Goal: Entertainment & Leisure: Browse casually

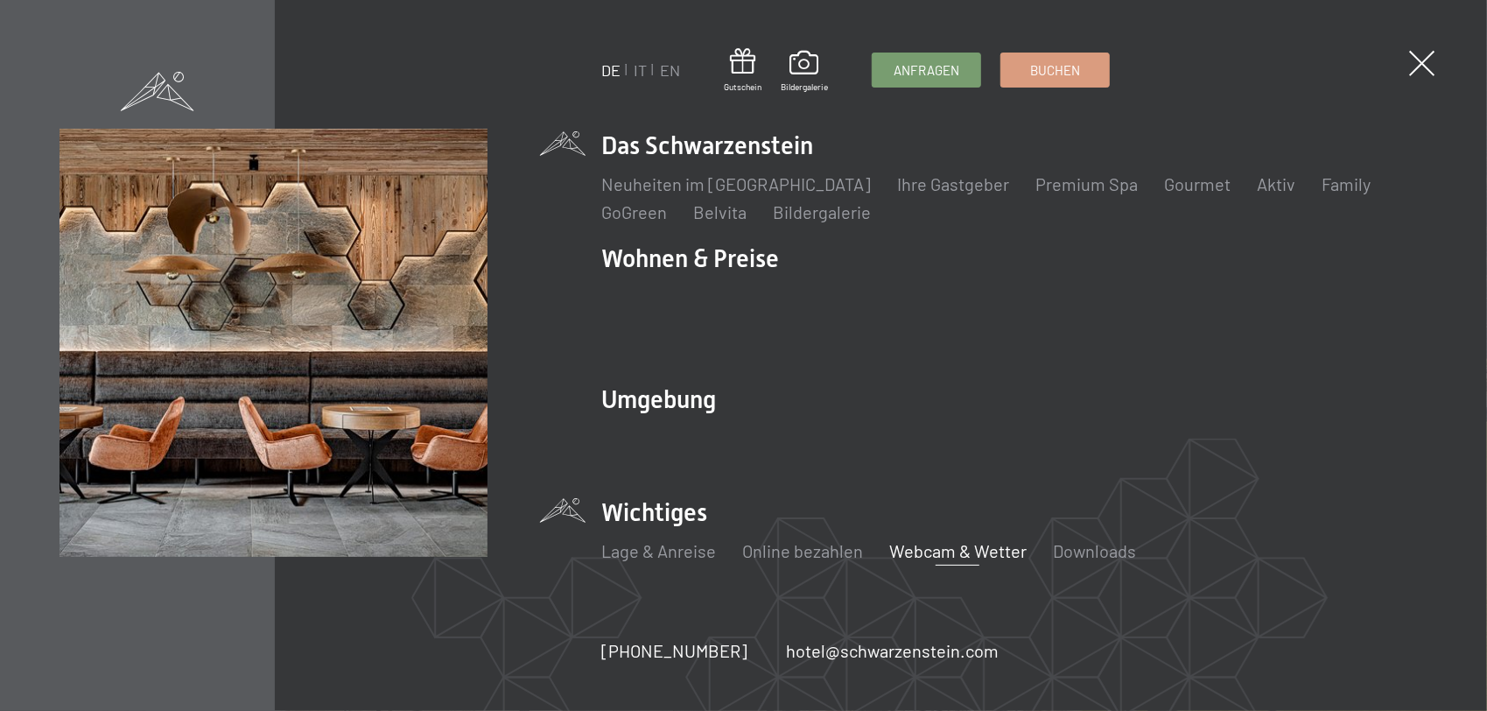
click at [923, 540] on link "Webcam & Wetter" at bounding box center [957, 550] width 137 height 21
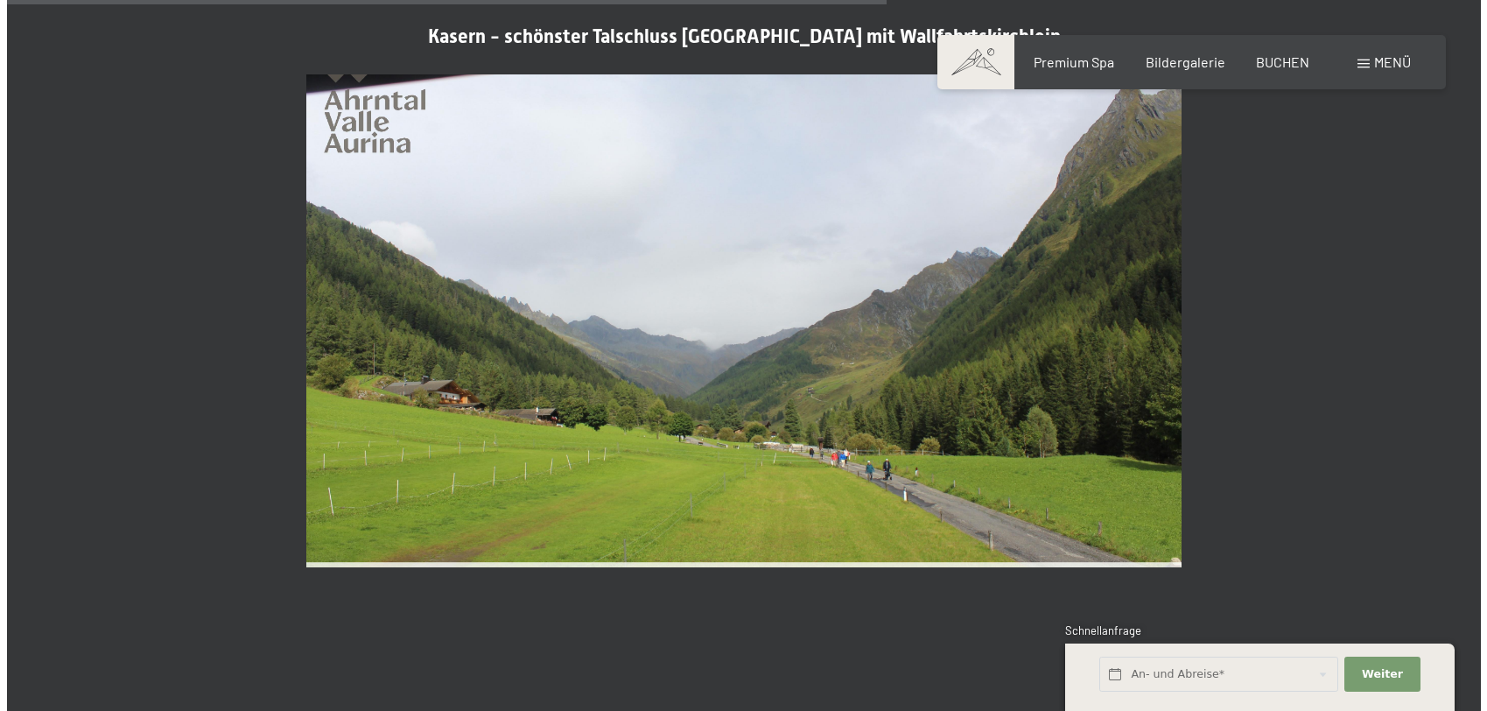
scroll to position [3765, 0]
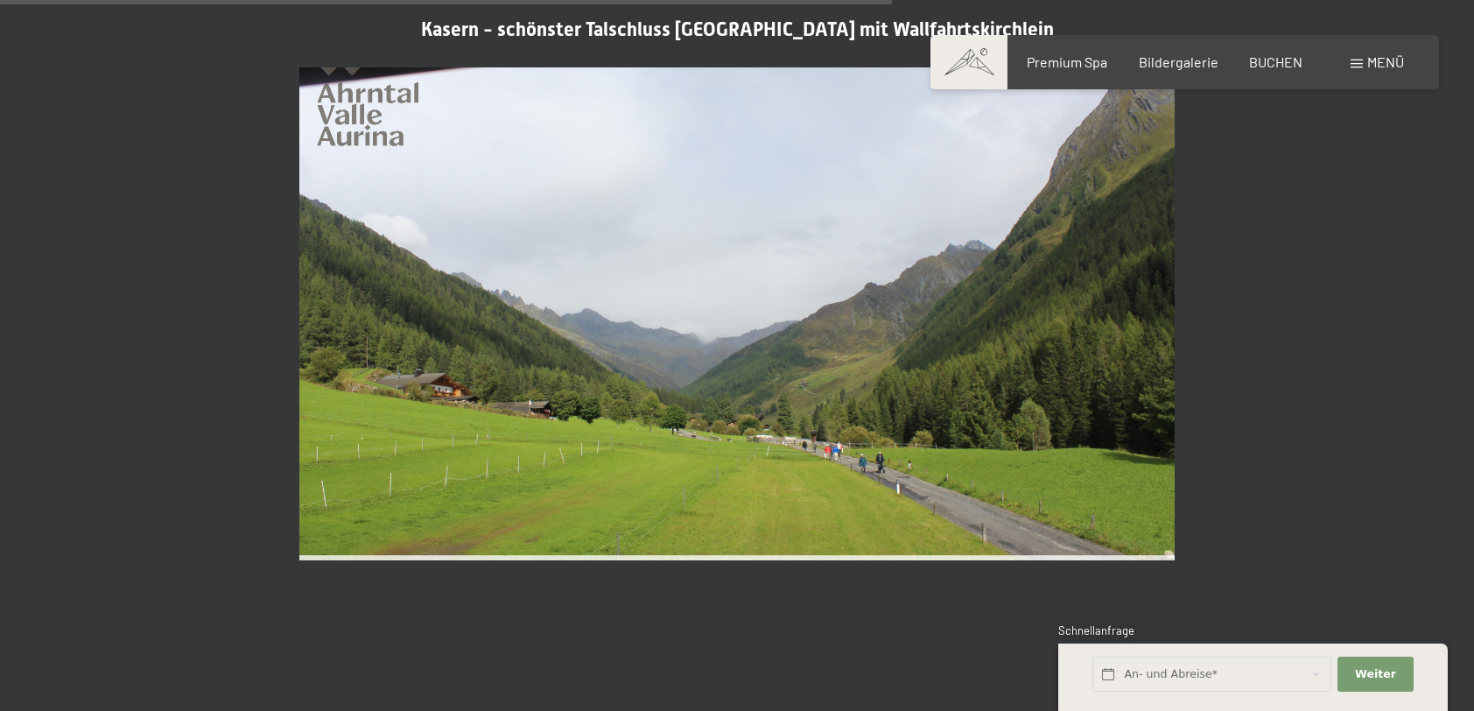
click at [1387, 63] on span "Menü" at bounding box center [1385, 61] width 37 height 17
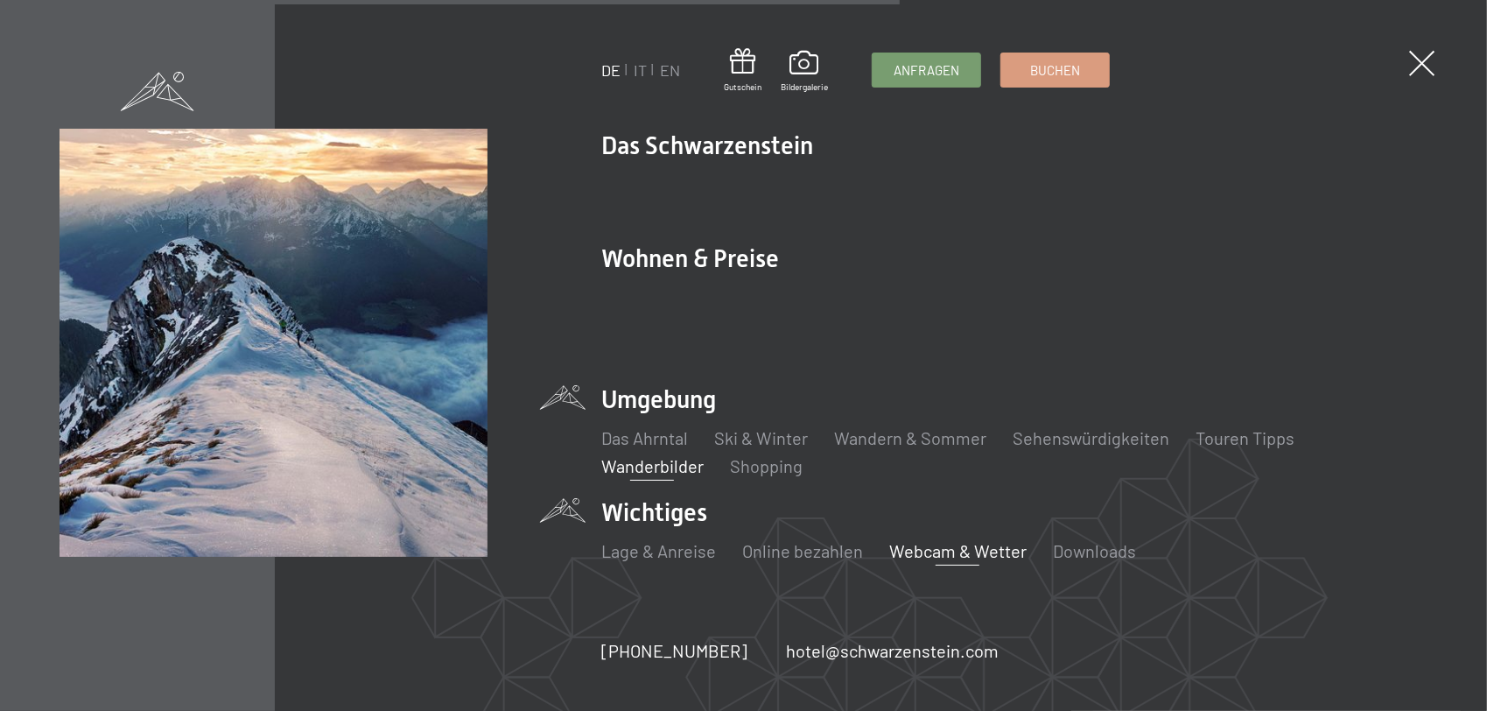
click at [643, 455] on link "Wanderbilder" at bounding box center [652, 465] width 102 height 21
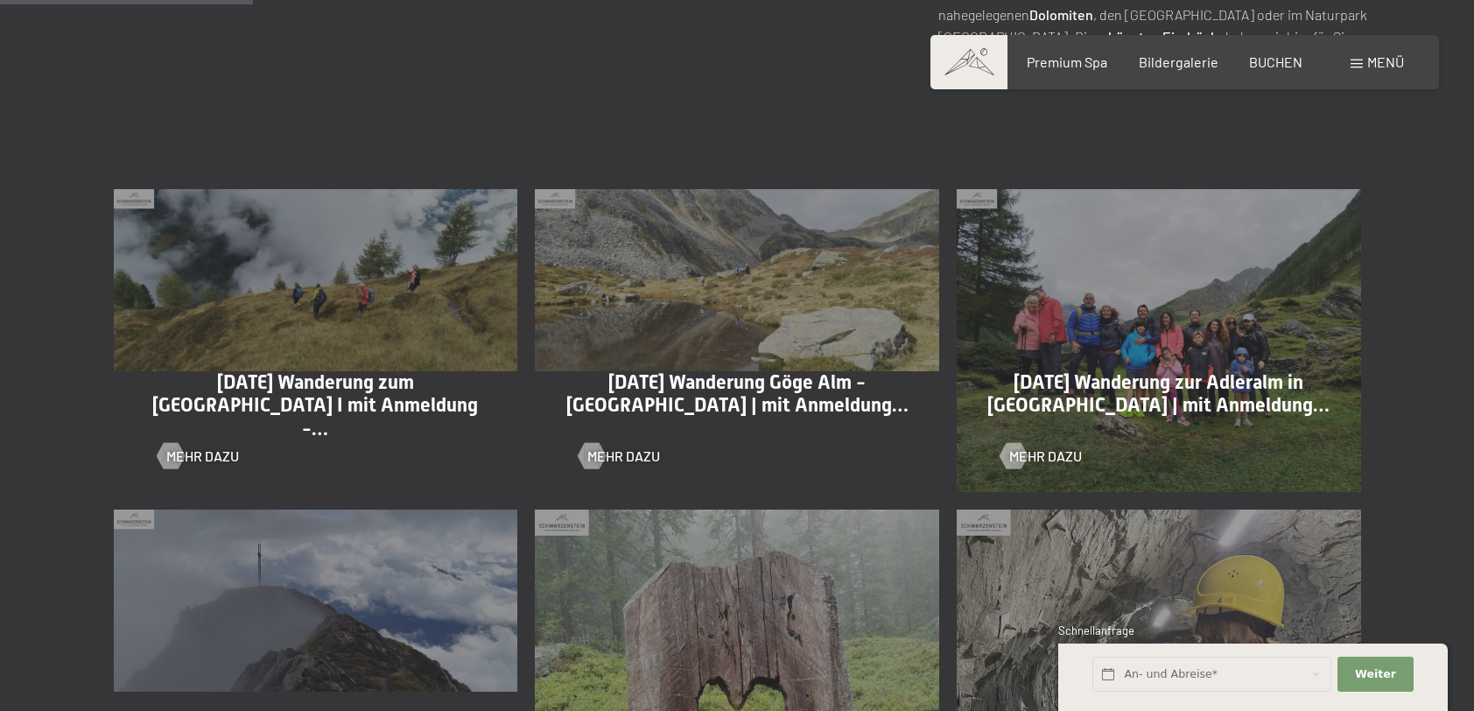
scroll to position [875, 0]
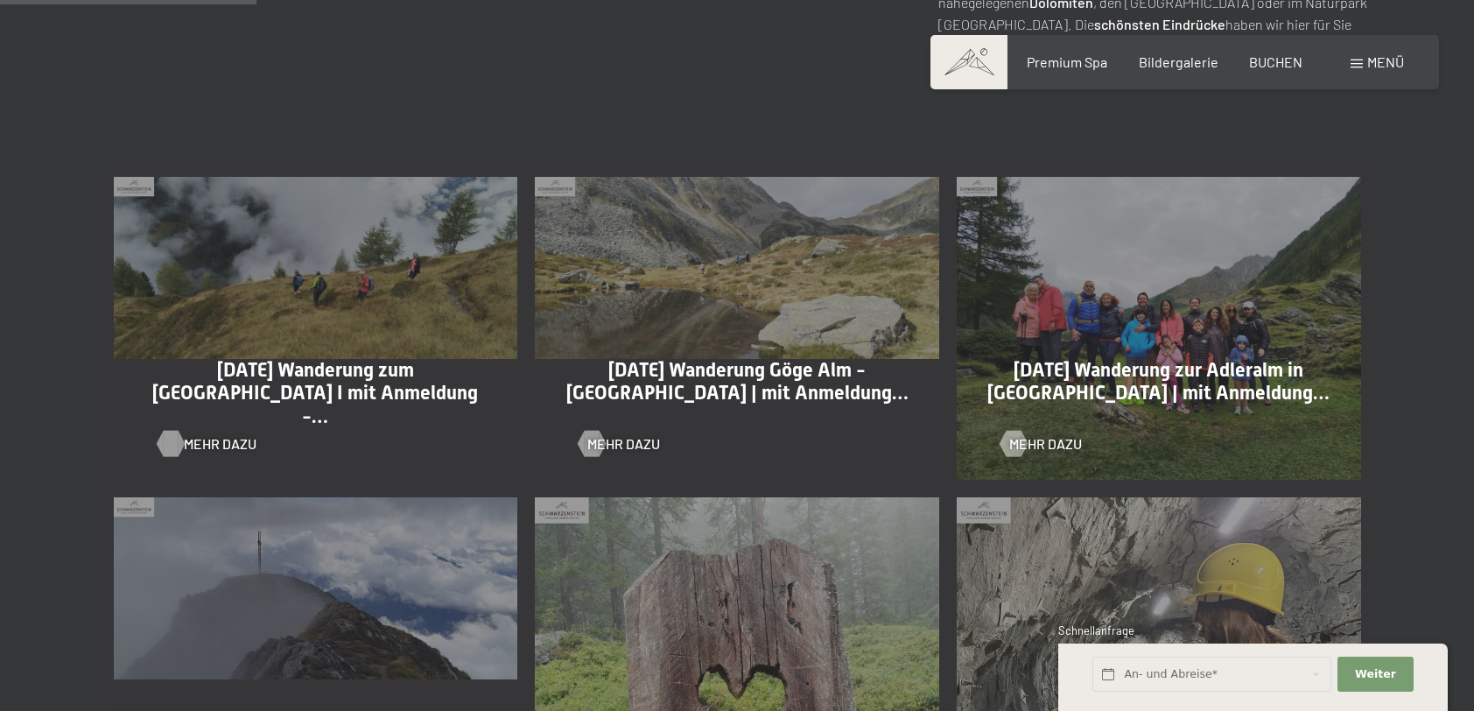
click at [193, 436] on span "Mehr dazu" at bounding box center [220, 443] width 73 height 19
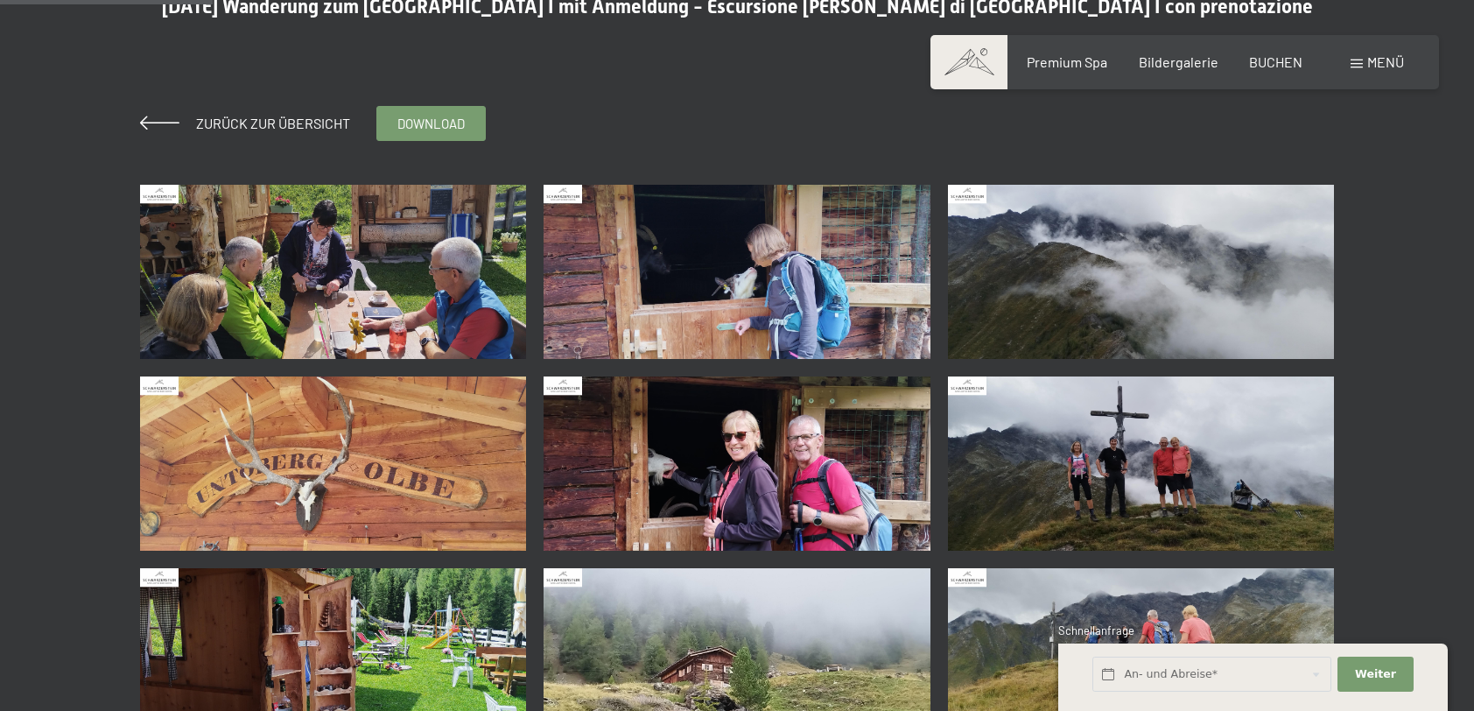
scroll to position [263, 0]
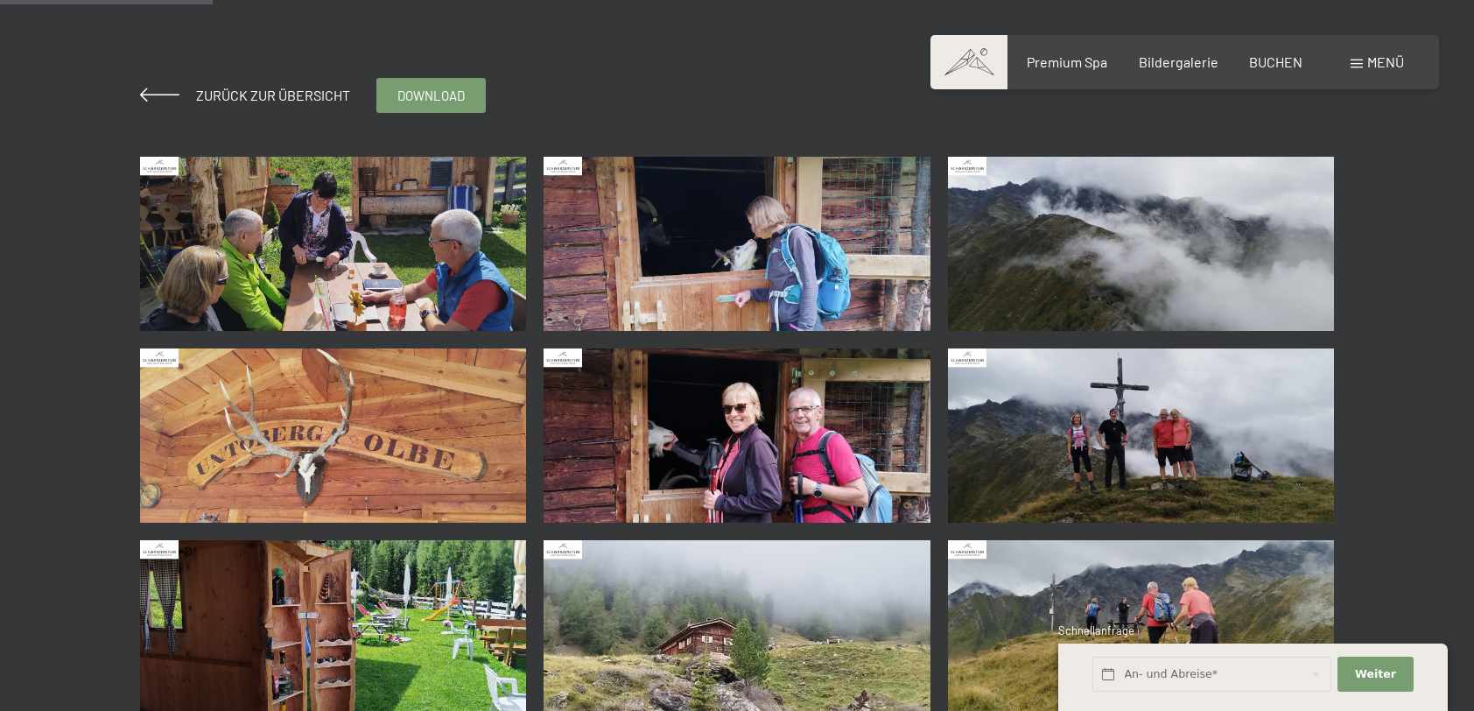
click at [396, 298] on img at bounding box center [333, 244] width 387 height 174
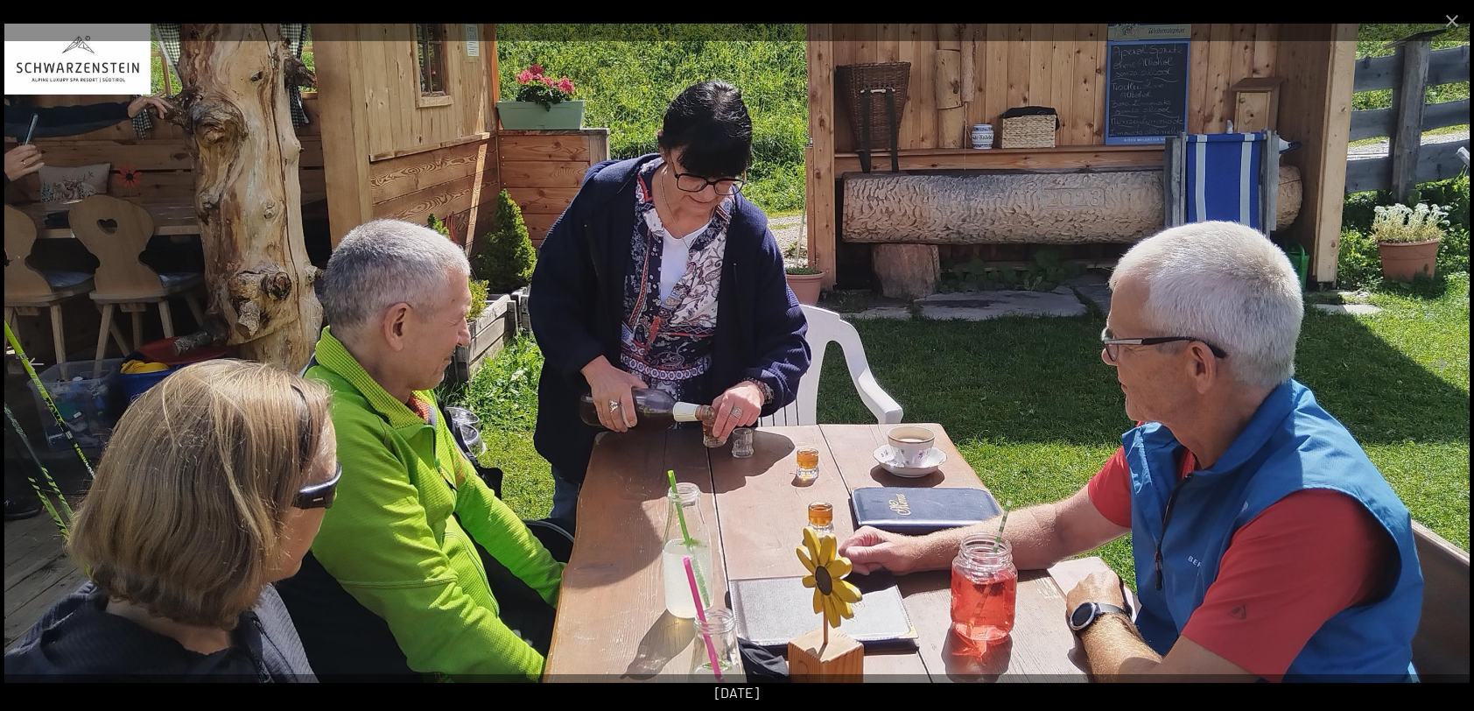
scroll to position [350, 0]
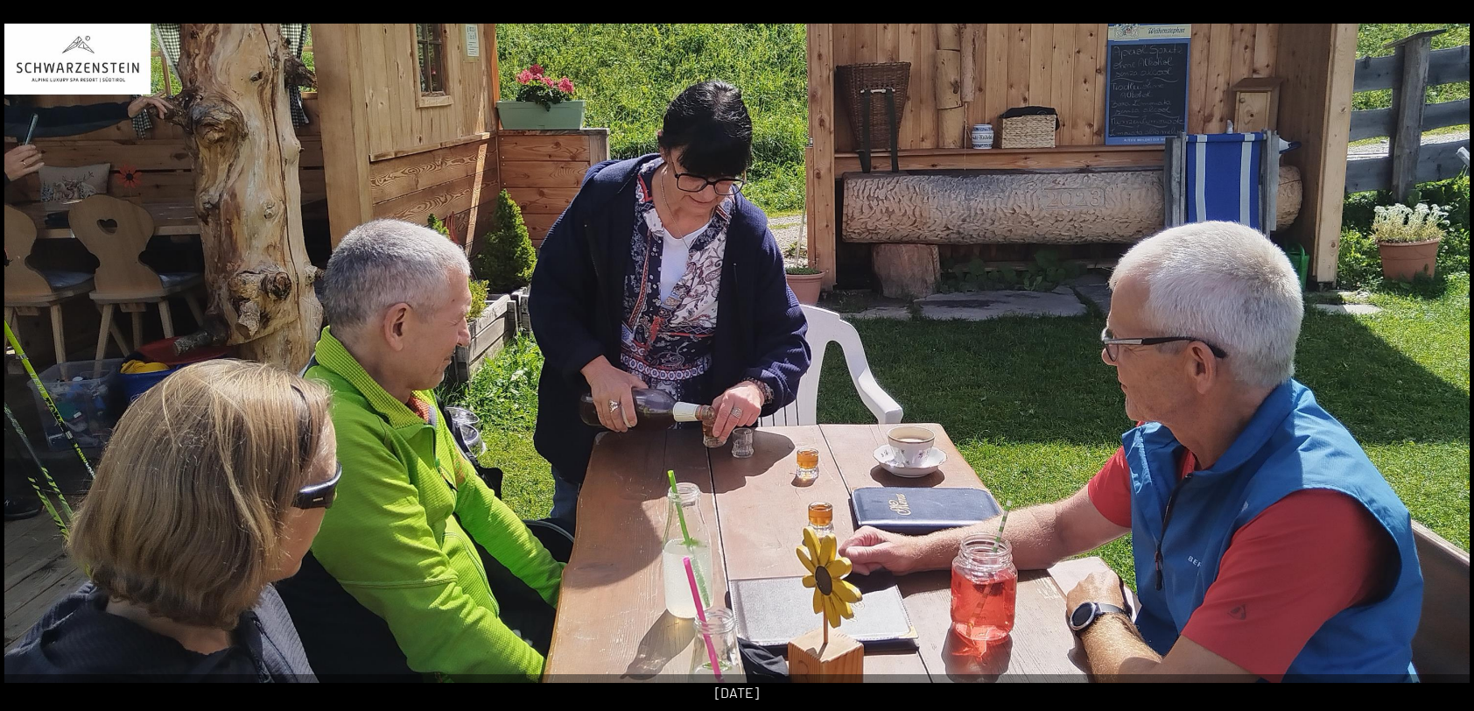
click at [1431, 360] on button "Next slide" at bounding box center [1447, 364] width 37 height 34
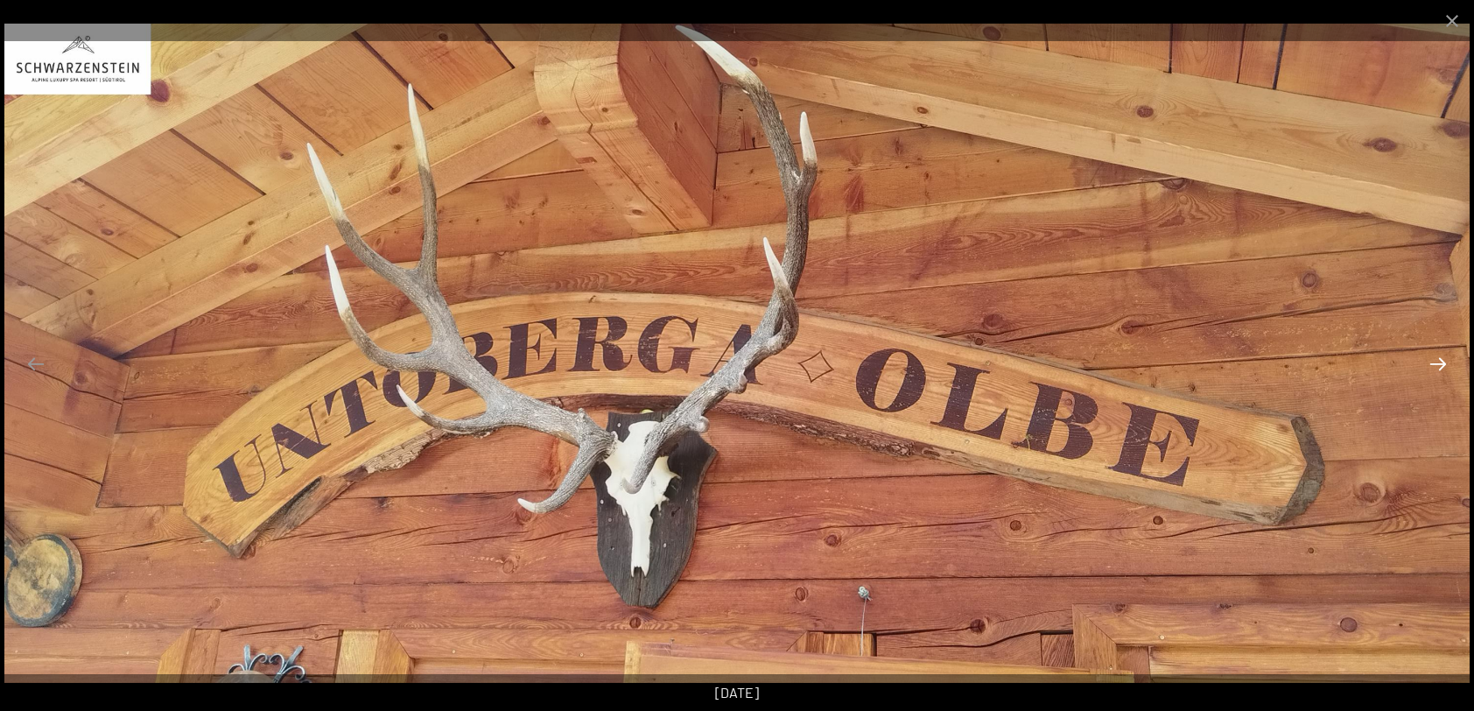
click at [1431, 360] on button "Next slide" at bounding box center [1438, 364] width 37 height 34
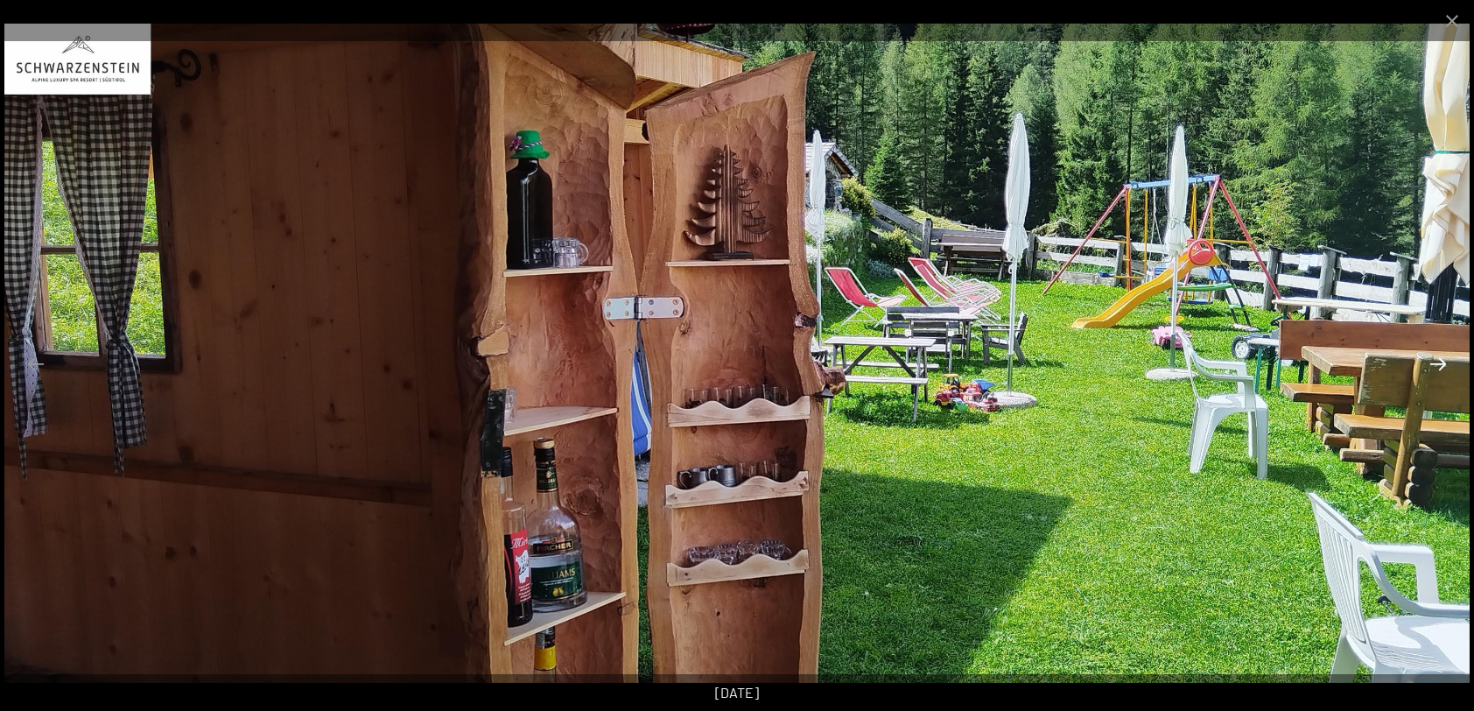
click at [1431, 360] on button "Next slide" at bounding box center [1438, 364] width 37 height 34
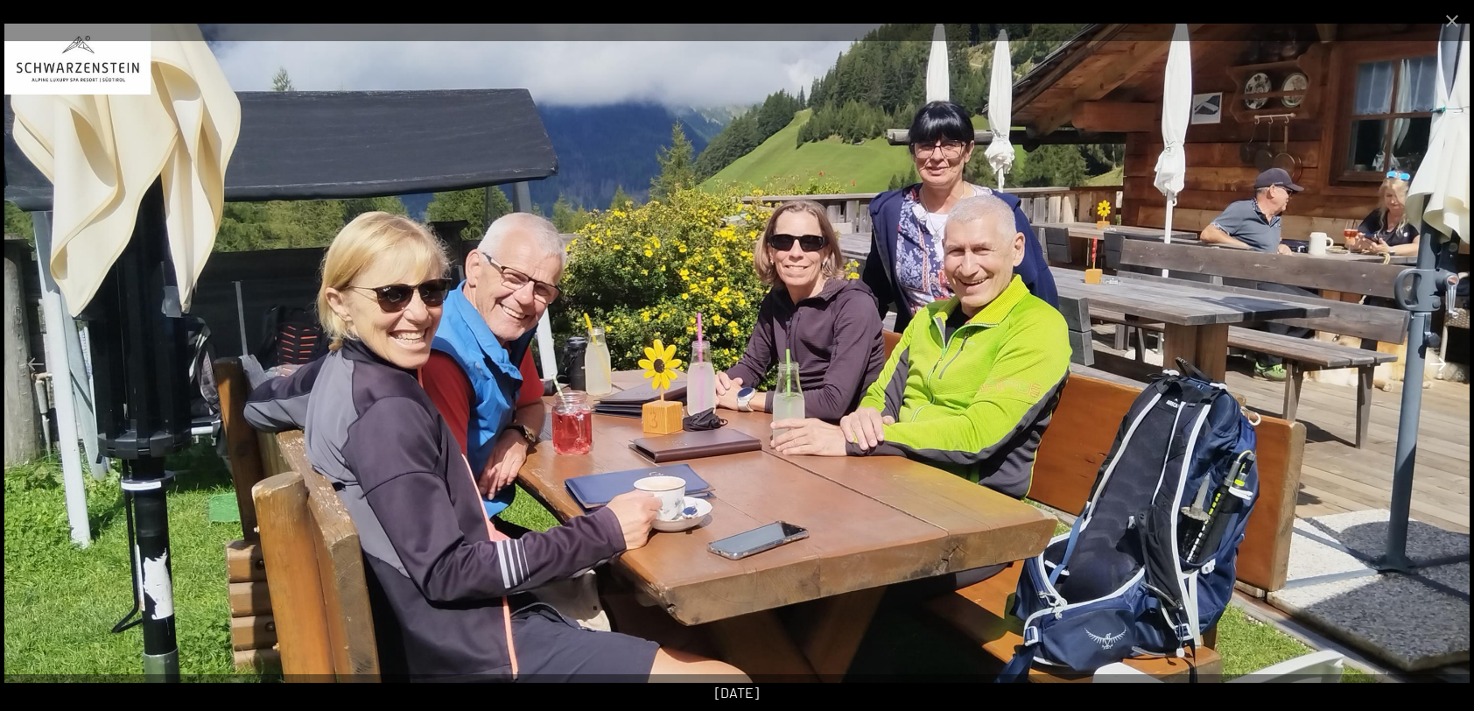
click at [1443, 364] on button "Next slide" at bounding box center [1438, 364] width 37 height 34
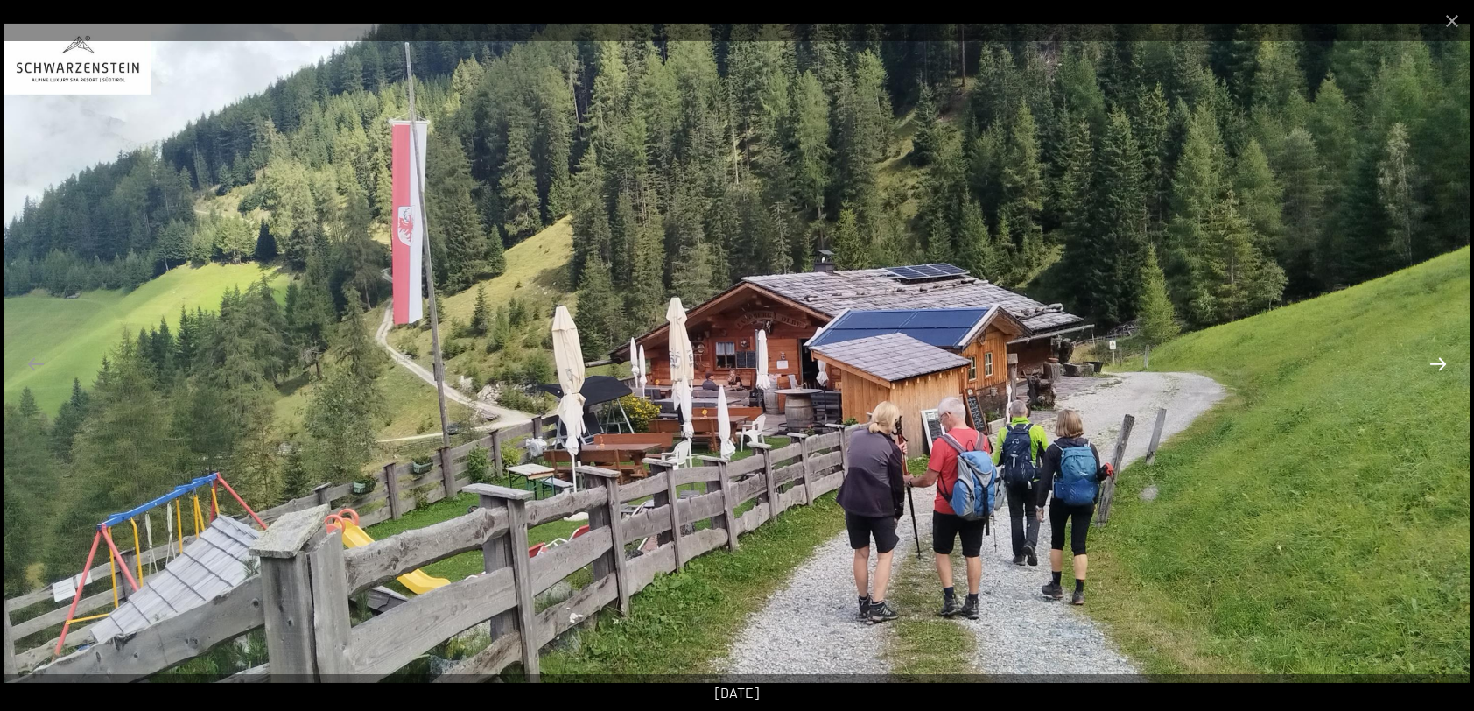
click at [1443, 364] on button "Next slide" at bounding box center [1438, 364] width 37 height 34
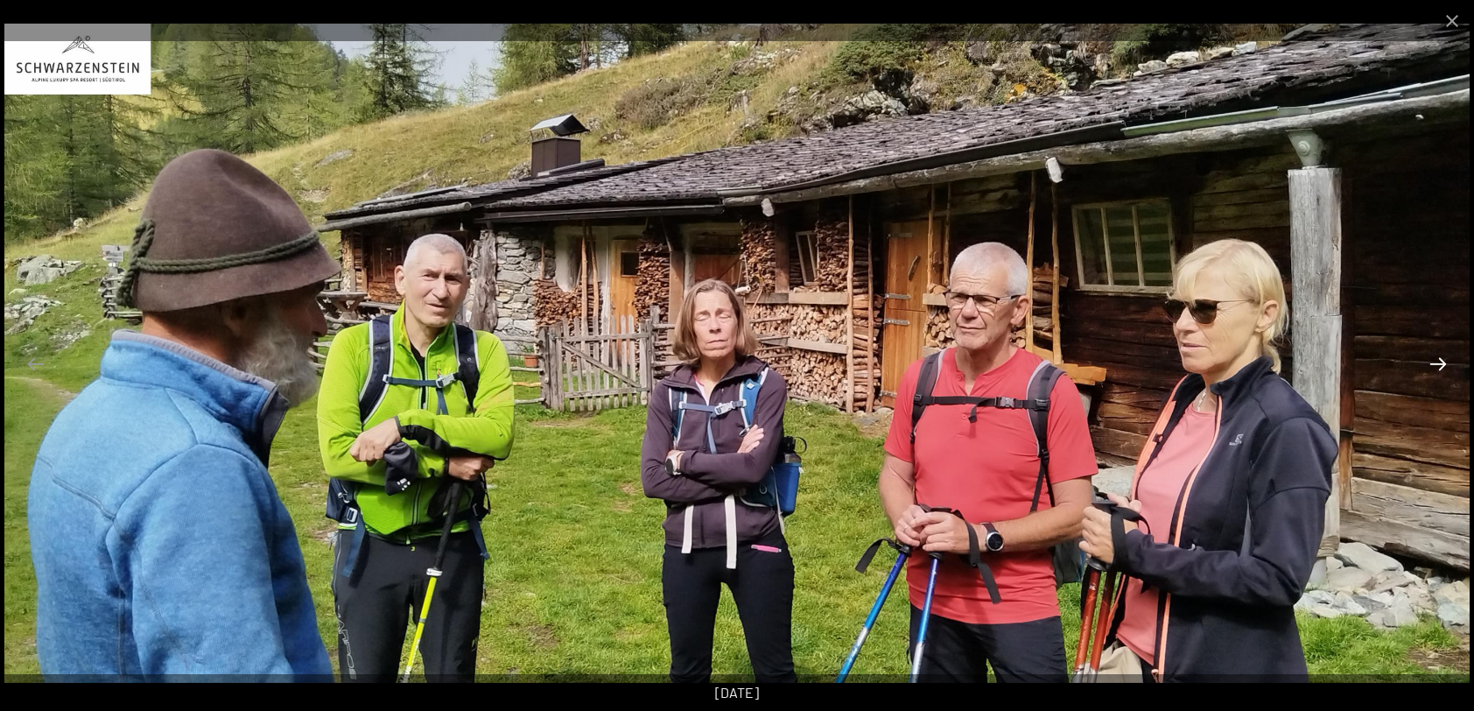
click at [1443, 364] on button "Next slide" at bounding box center [1438, 364] width 37 height 34
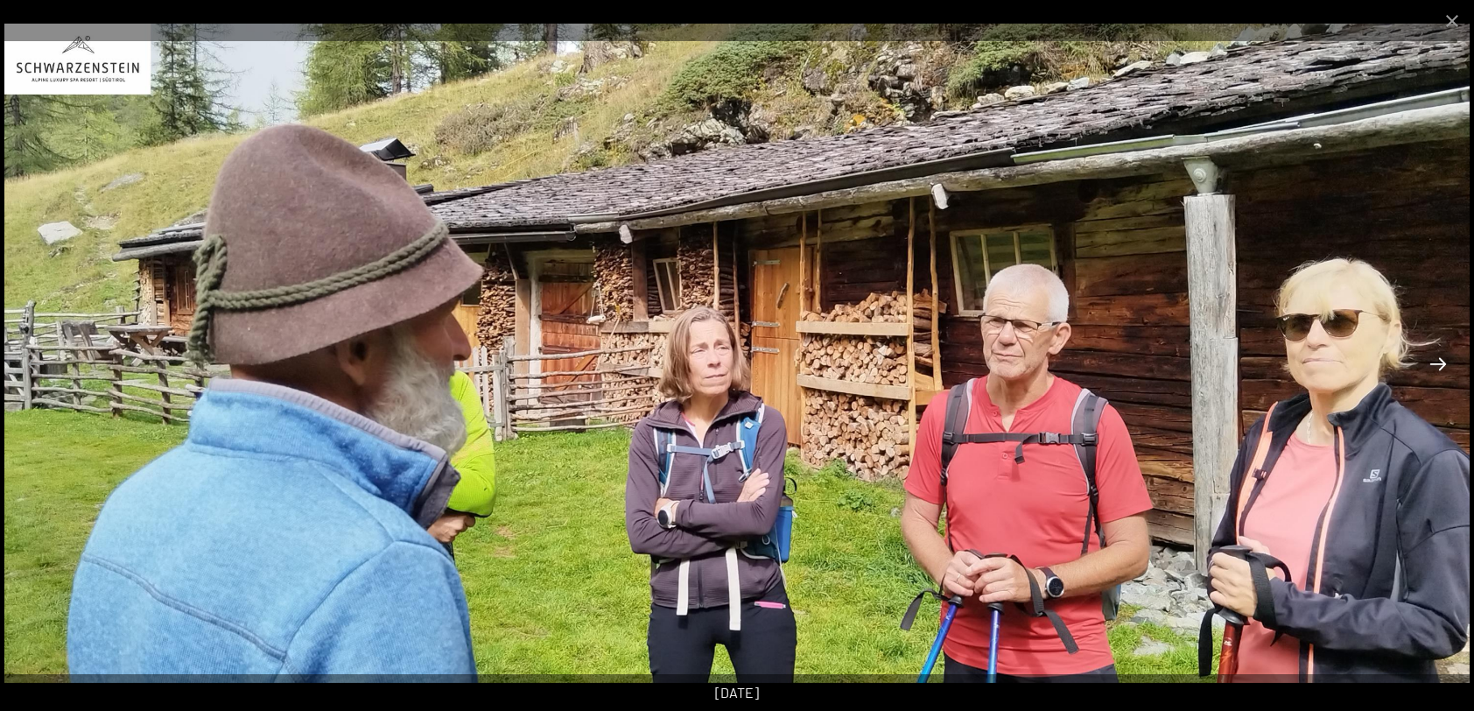
click at [1443, 364] on button "Next slide" at bounding box center [1438, 364] width 37 height 34
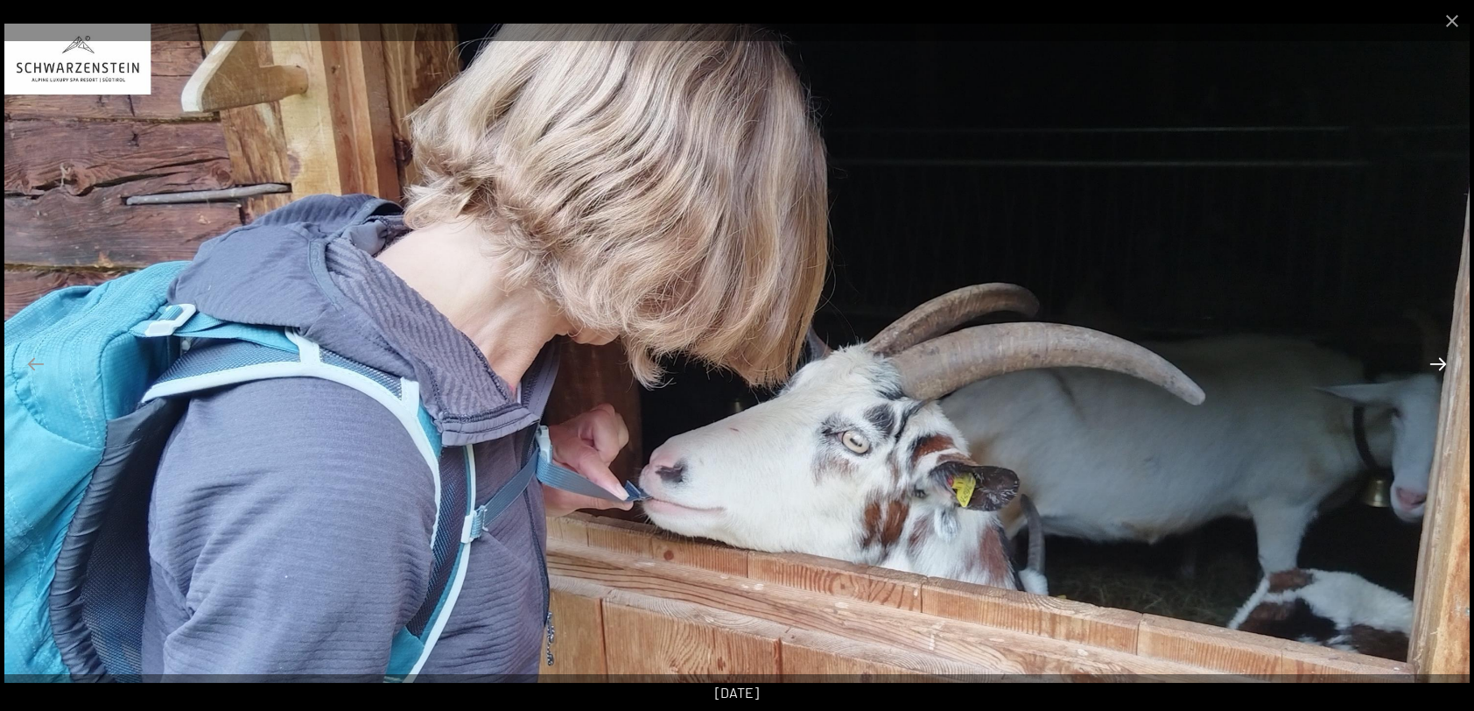
click at [1443, 364] on button "Next slide" at bounding box center [1438, 364] width 37 height 34
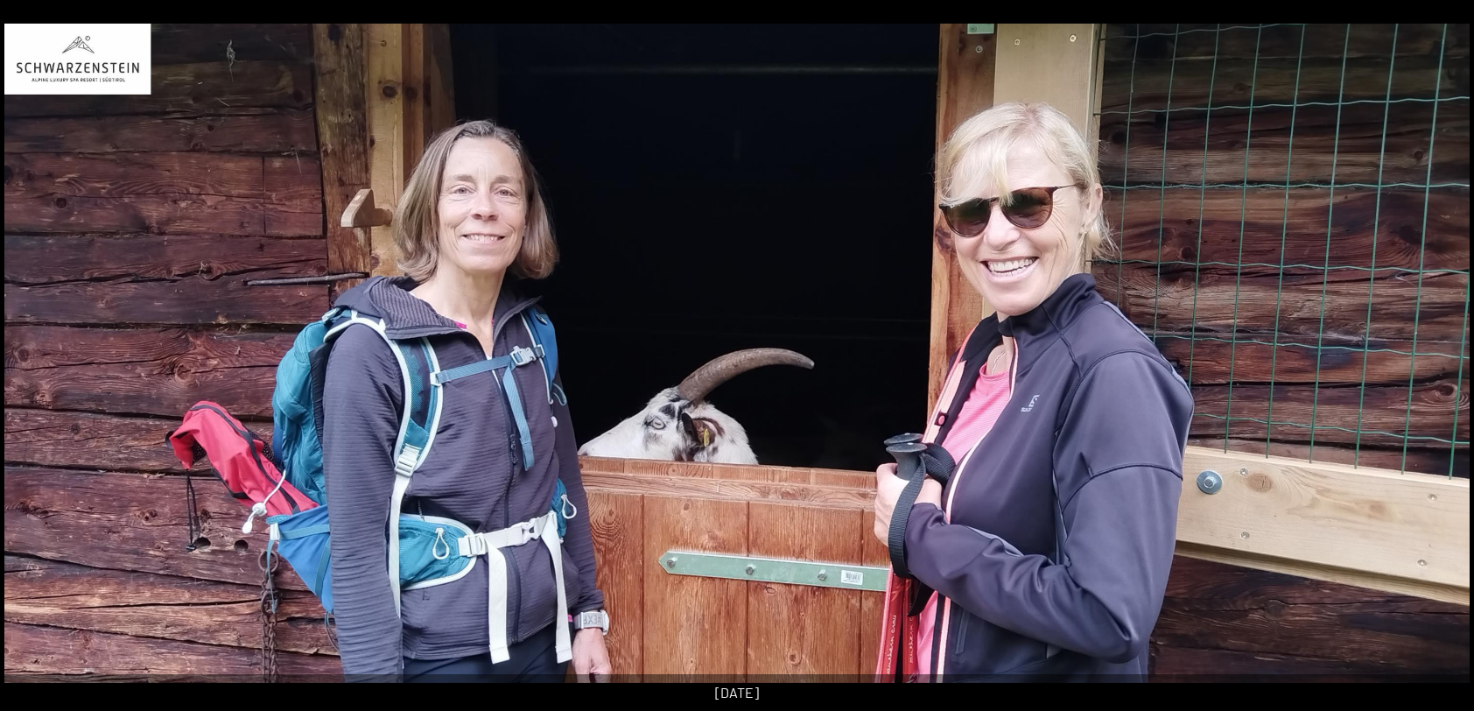
click at [1443, 364] on button "Next slide" at bounding box center [1447, 364] width 37 height 34
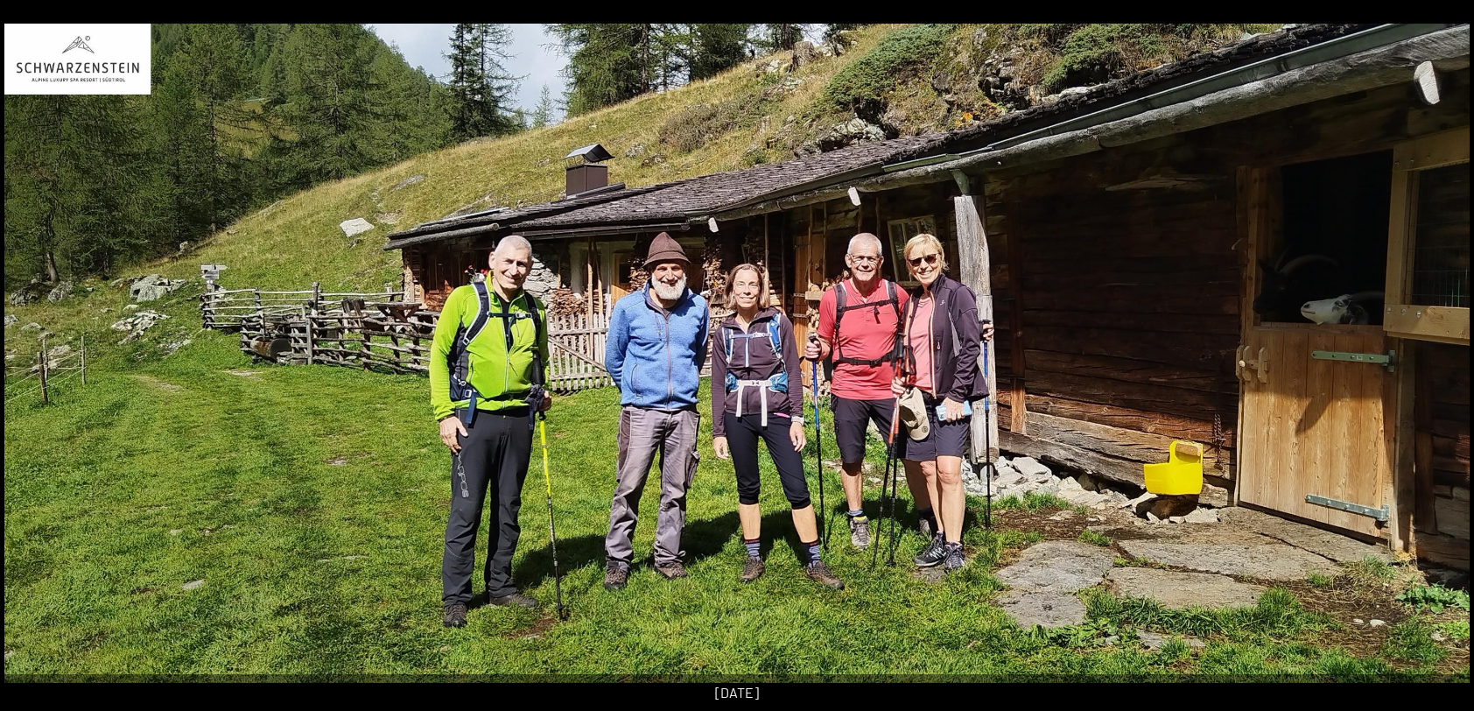
click at [1443, 364] on button "Next slide" at bounding box center [1447, 364] width 37 height 34
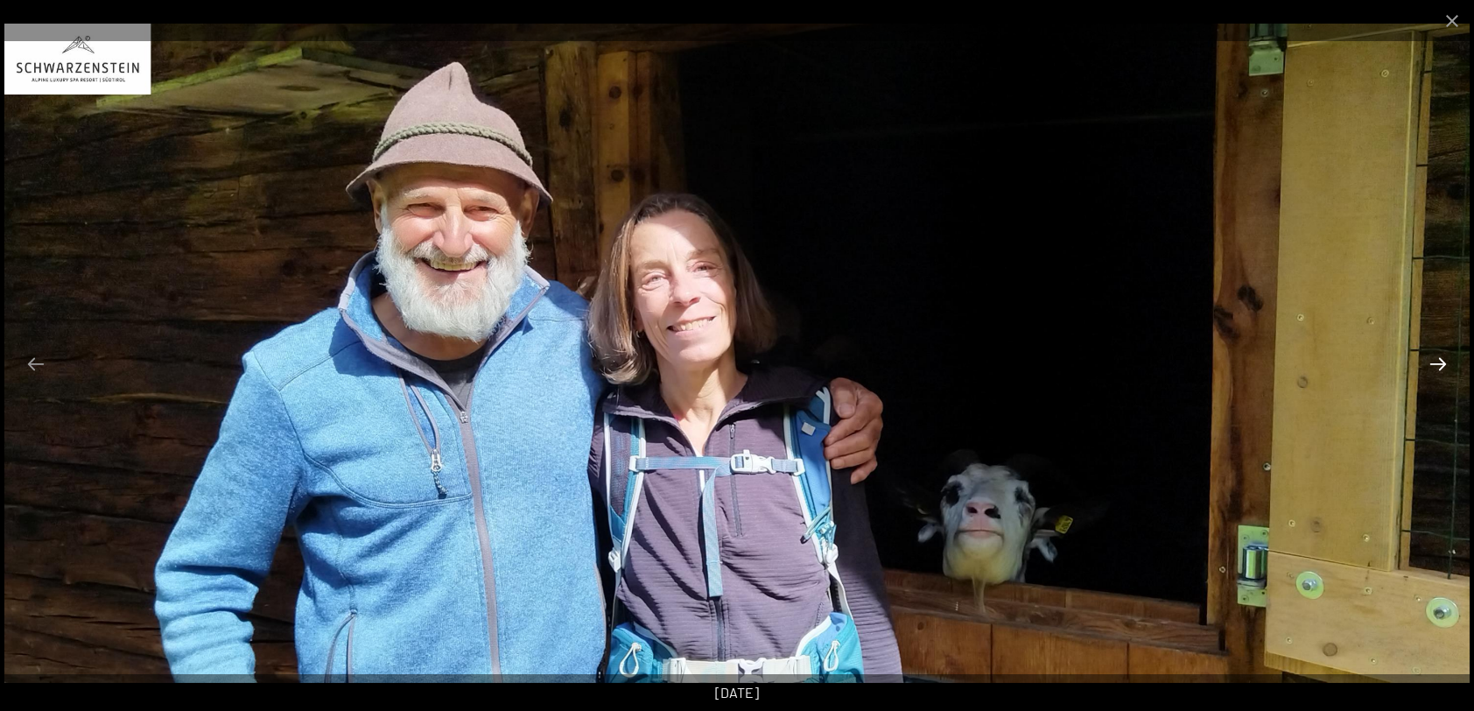
click at [1443, 364] on button "Next slide" at bounding box center [1438, 364] width 37 height 34
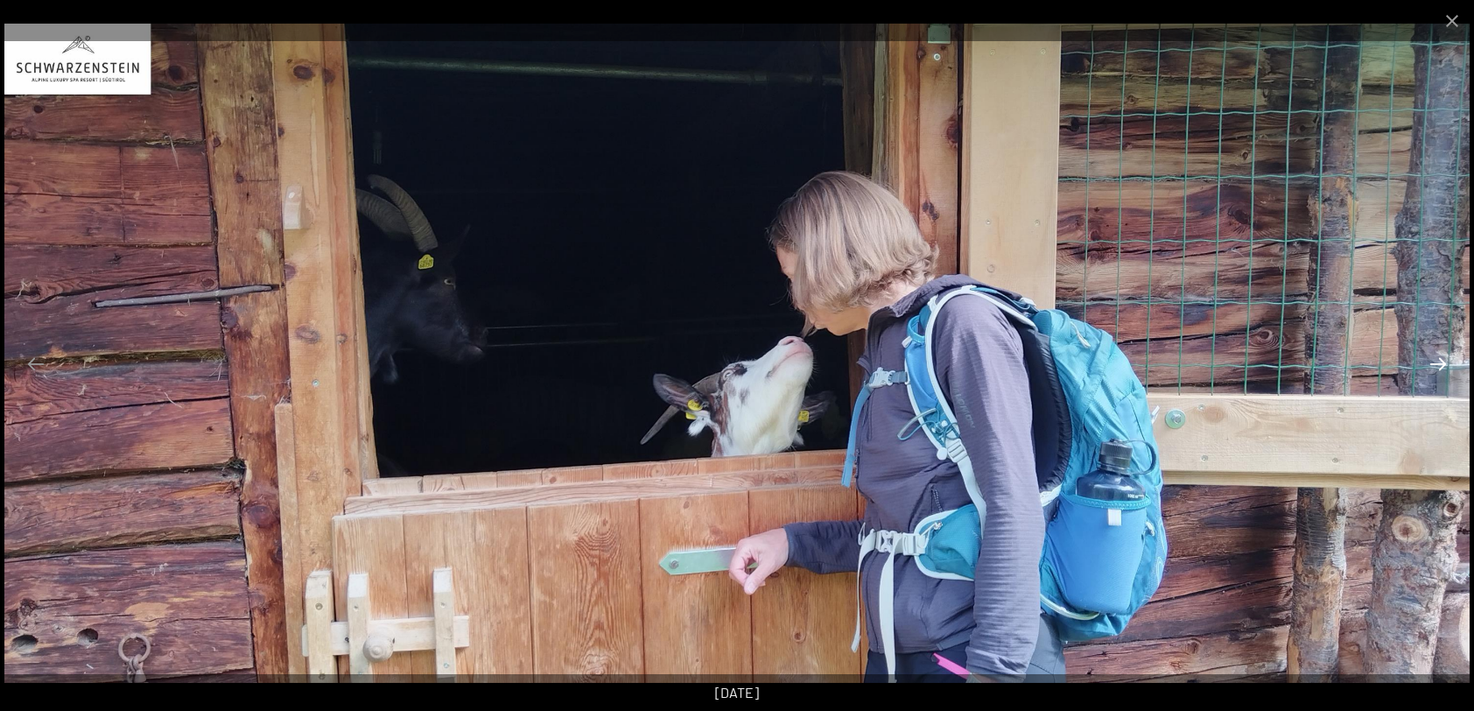
click at [1443, 364] on button "Next slide" at bounding box center [1438, 364] width 37 height 34
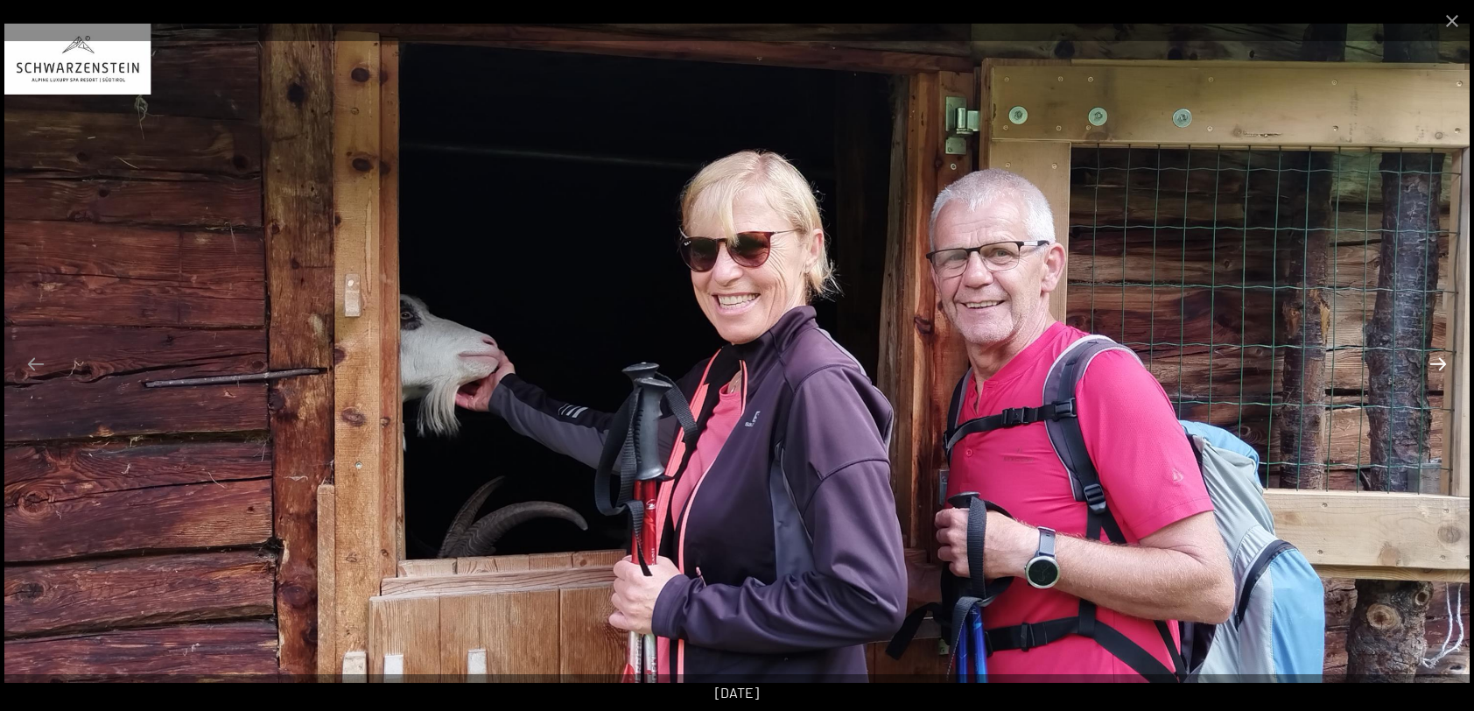
click at [1443, 364] on button "Next slide" at bounding box center [1438, 364] width 37 height 34
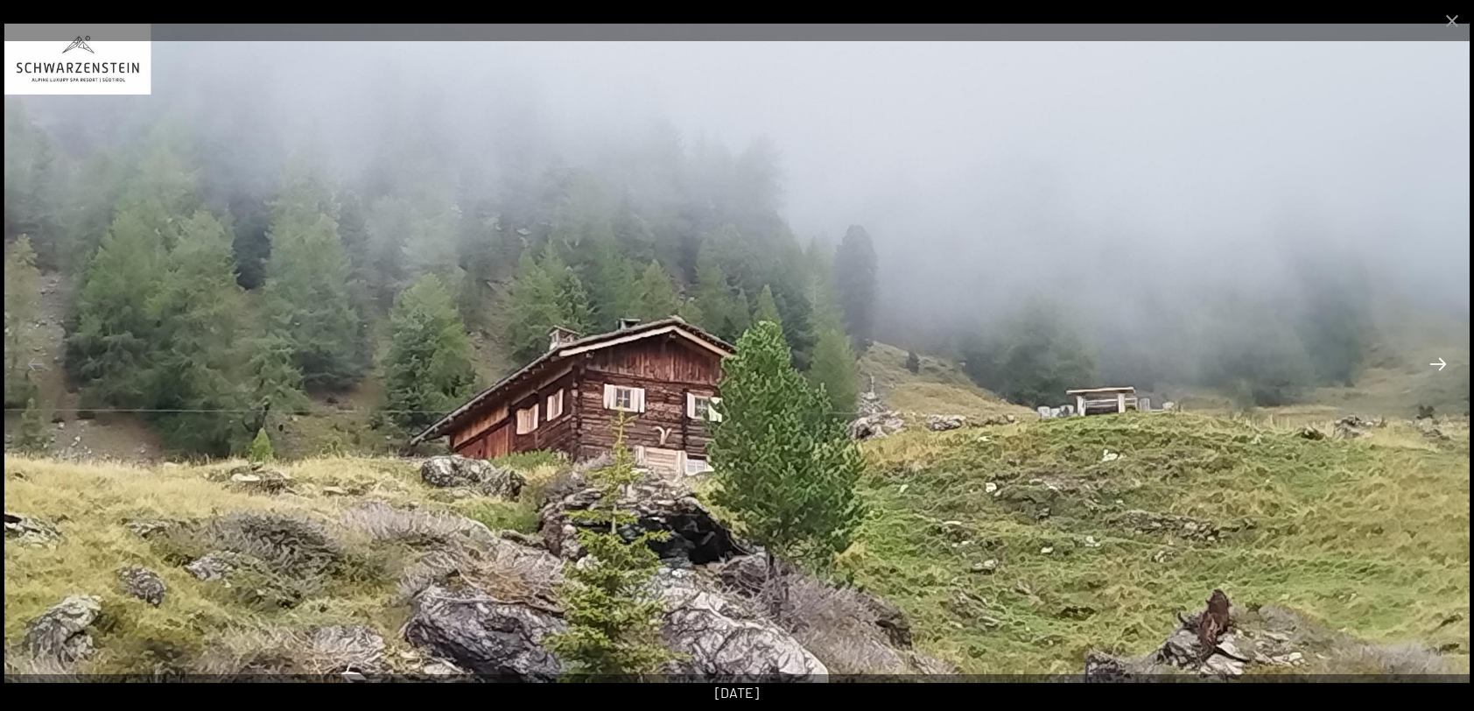
click at [1443, 364] on button "Next slide" at bounding box center [1438, 364] width 37 height 34
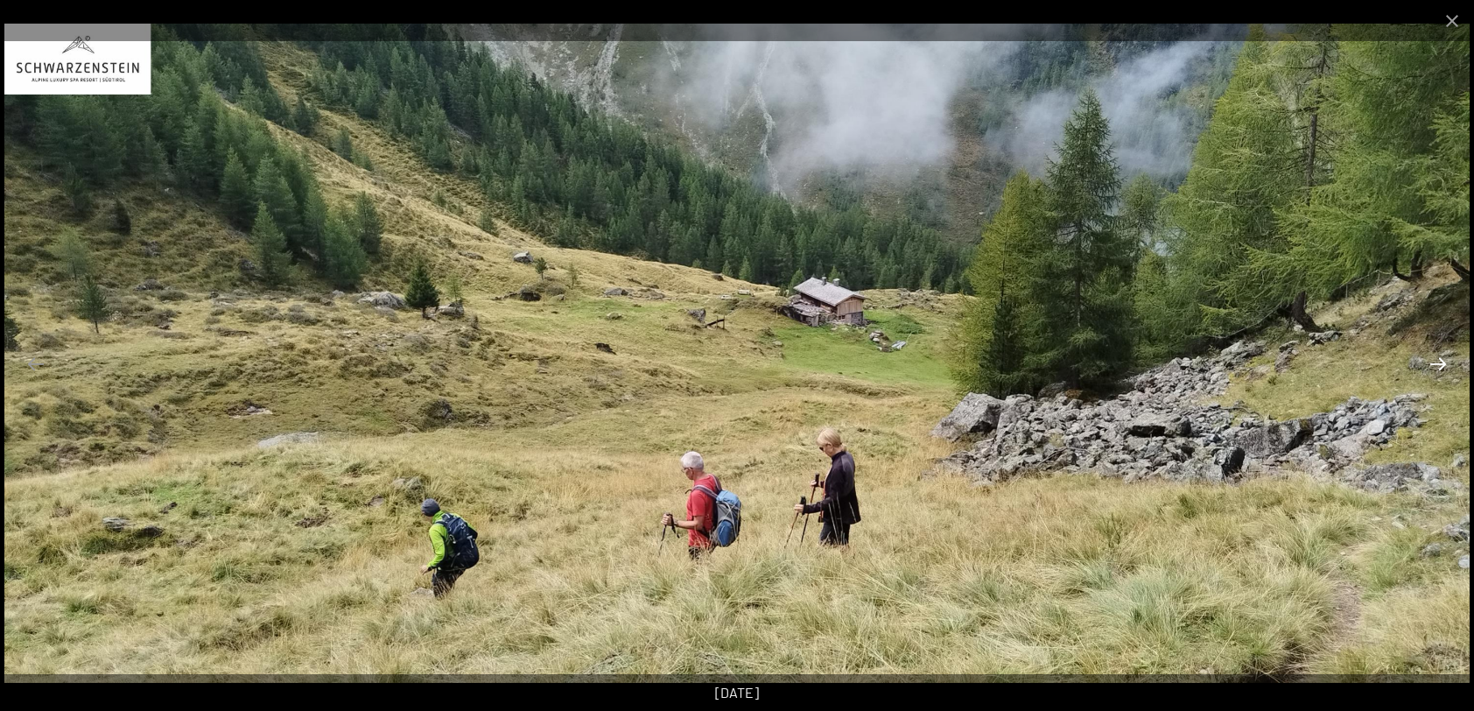
click at [1443, 364] on button "Next slide" at bounding box center [1438, 364] width 37 height 34
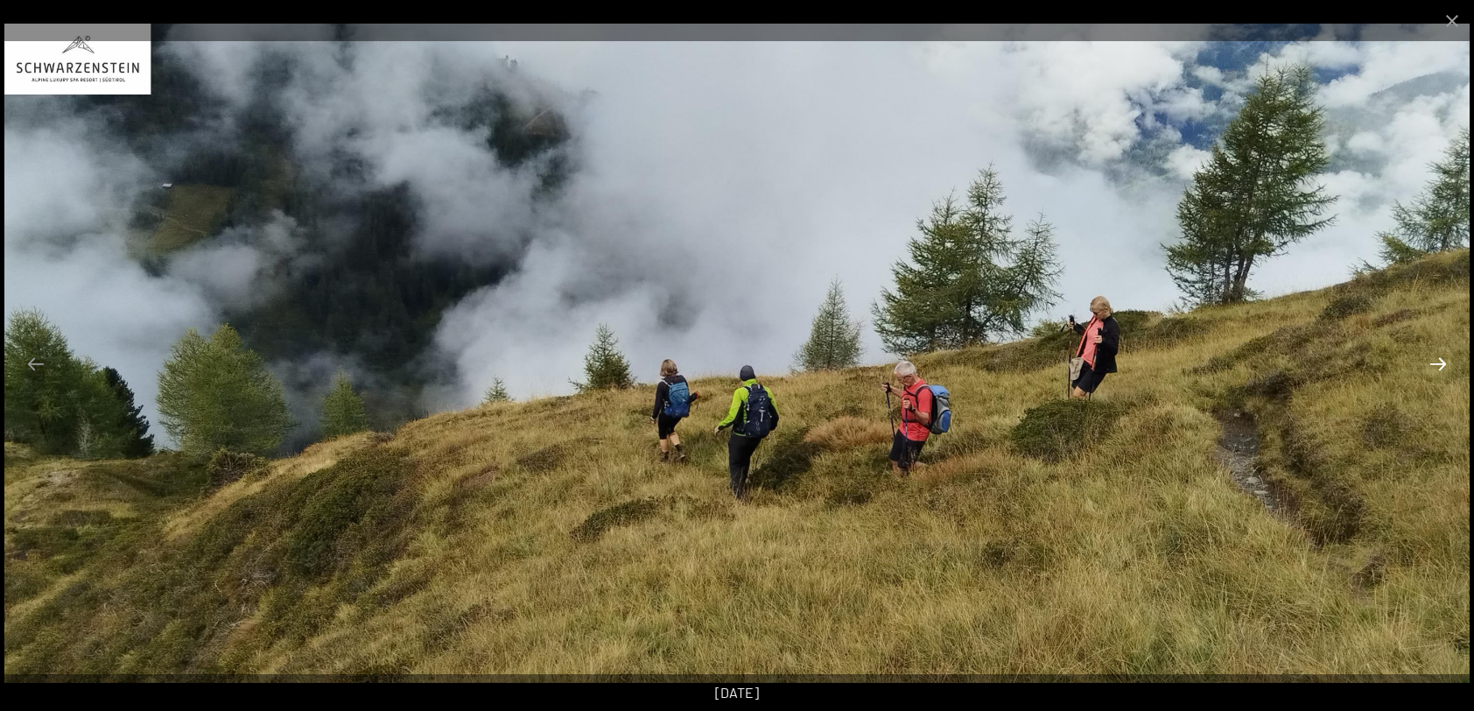
click at [1443, 364] on button "Next slide" at bounding box center [1438, 364] width 37 height 34
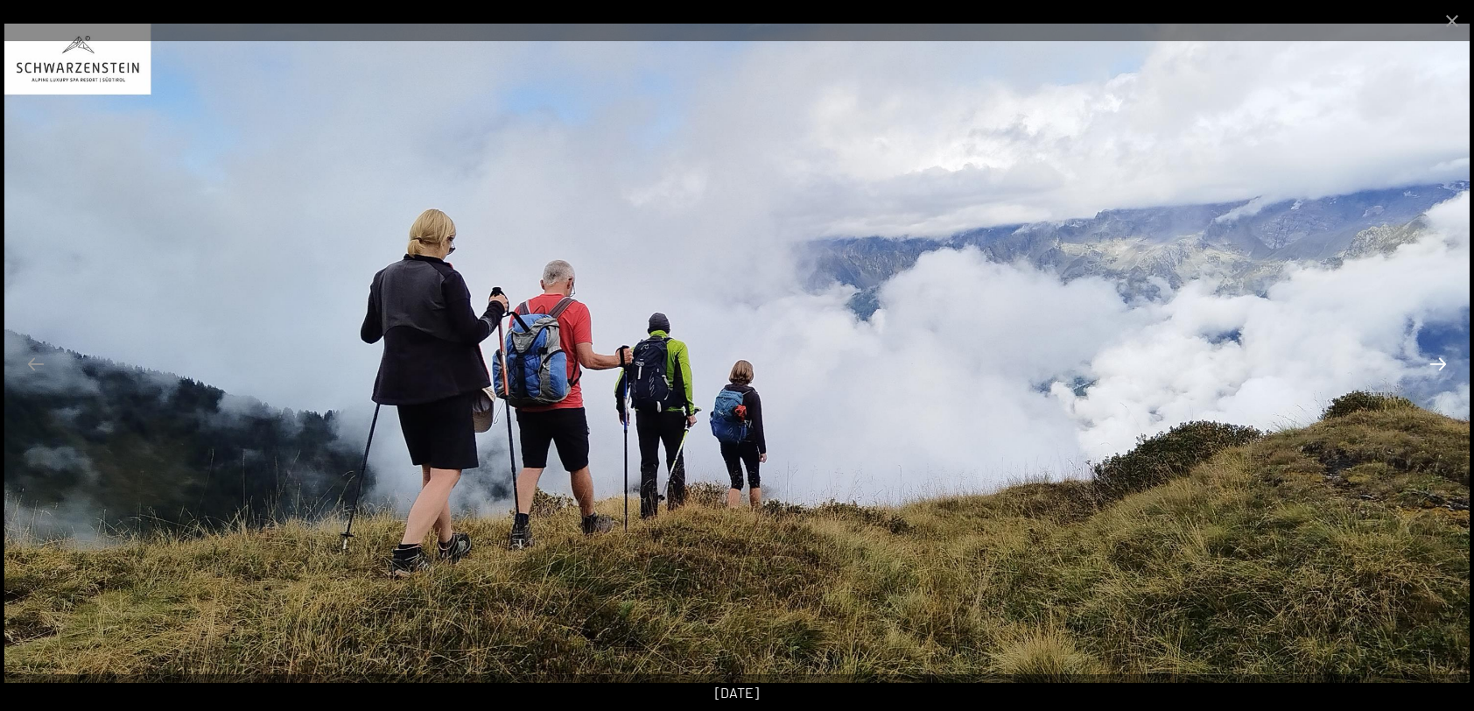
click at [1443, 364] on button "Next slide" at bounding box center [1438, 364] width 37 height 34
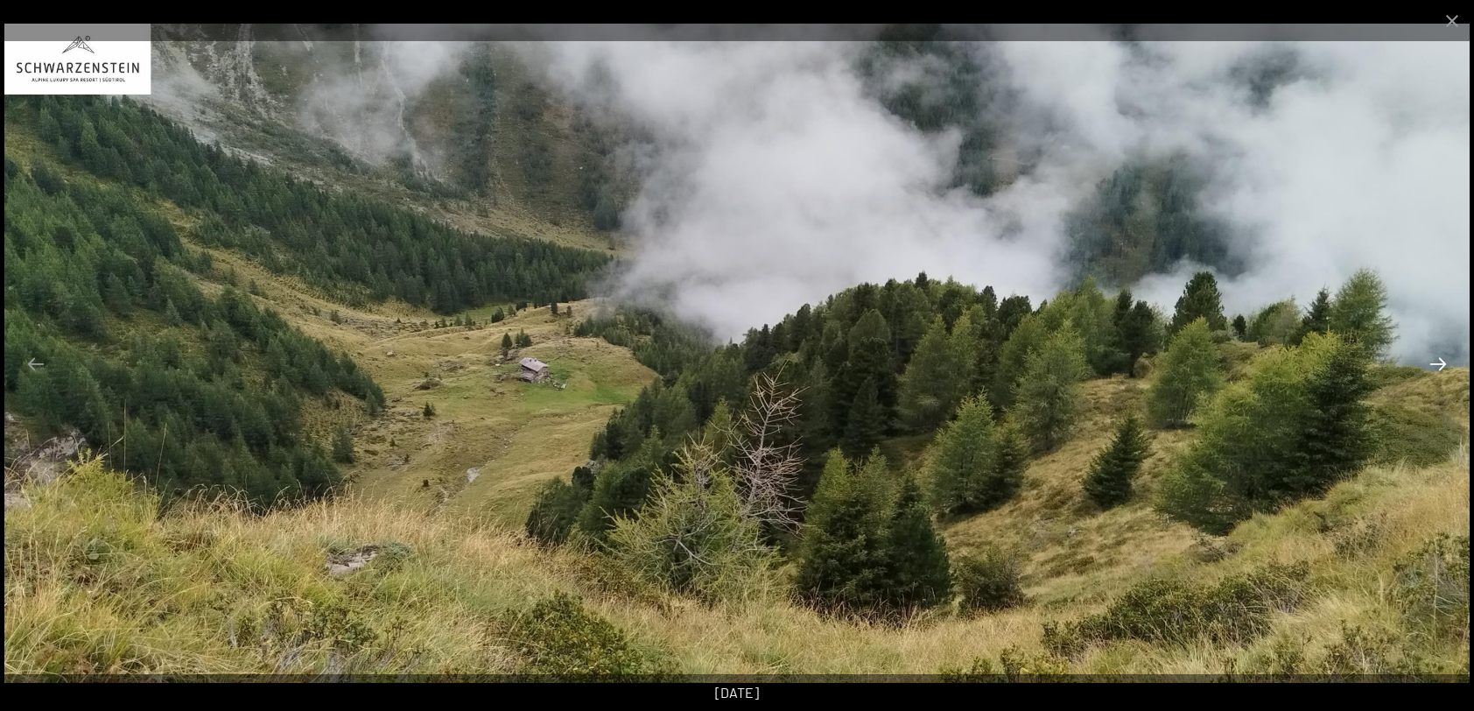
click at [1443, 364] on button "Next slide" at bounding box center [1438, 364] width 37 height 34
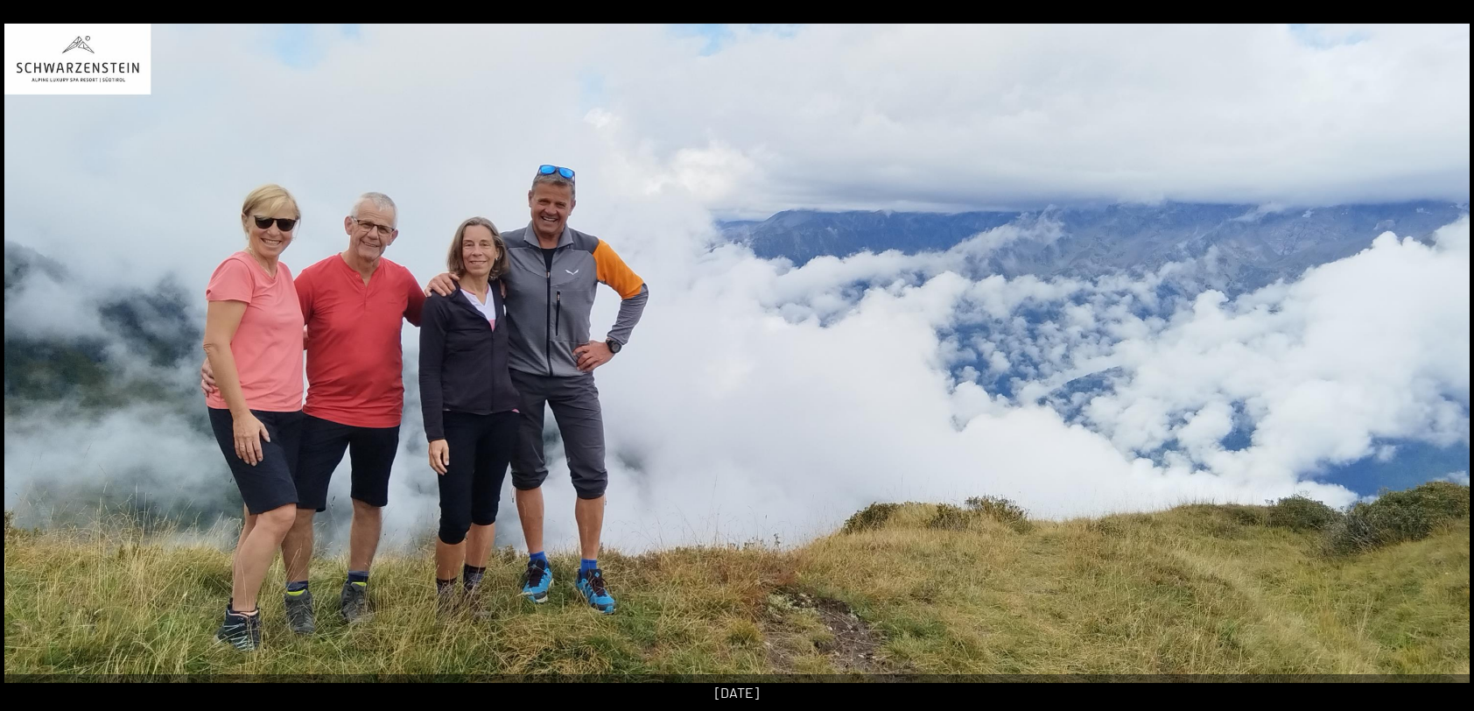
click at [1439, 362] on button "Next slide" at bounding box center [1447, 364] width 37 height 34
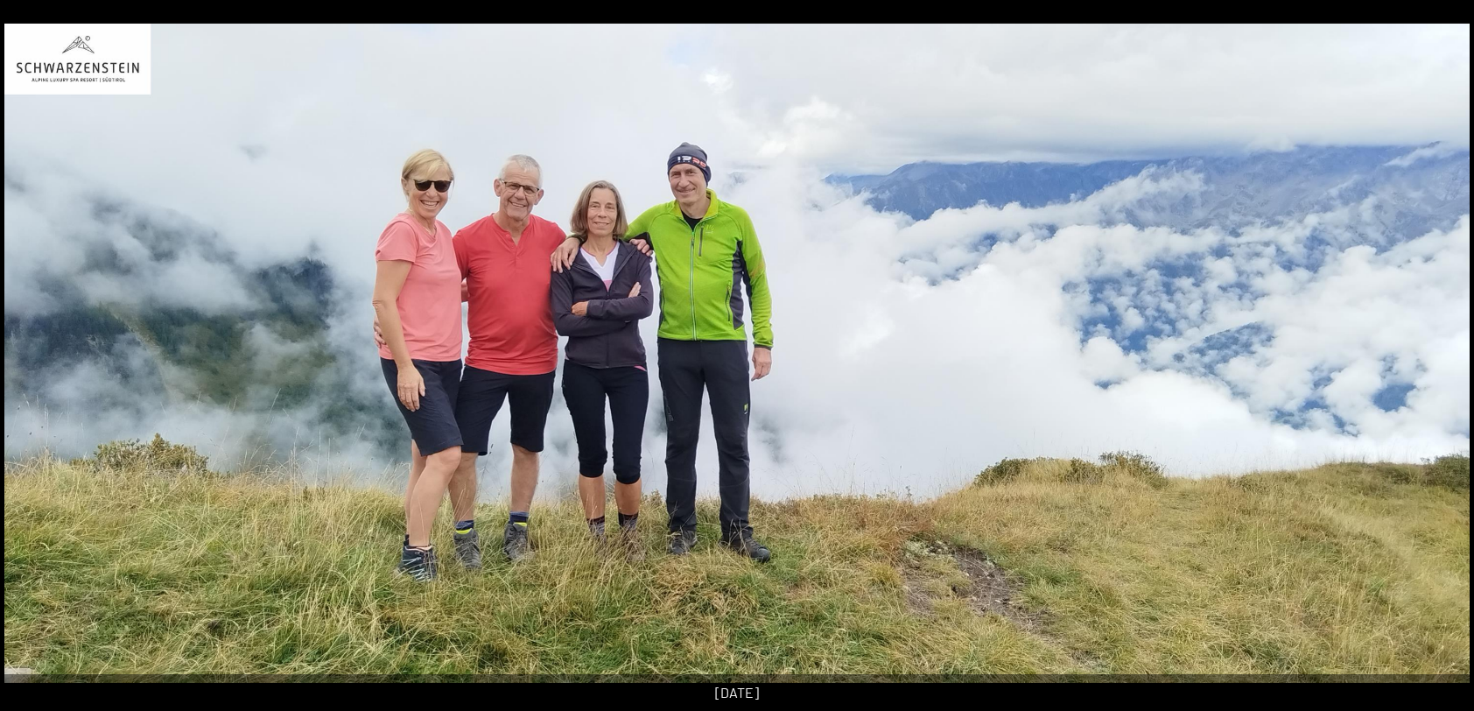
click at [1439, 362] on button "Next slide" at bounding box center [1447, 364] width 37 height 34
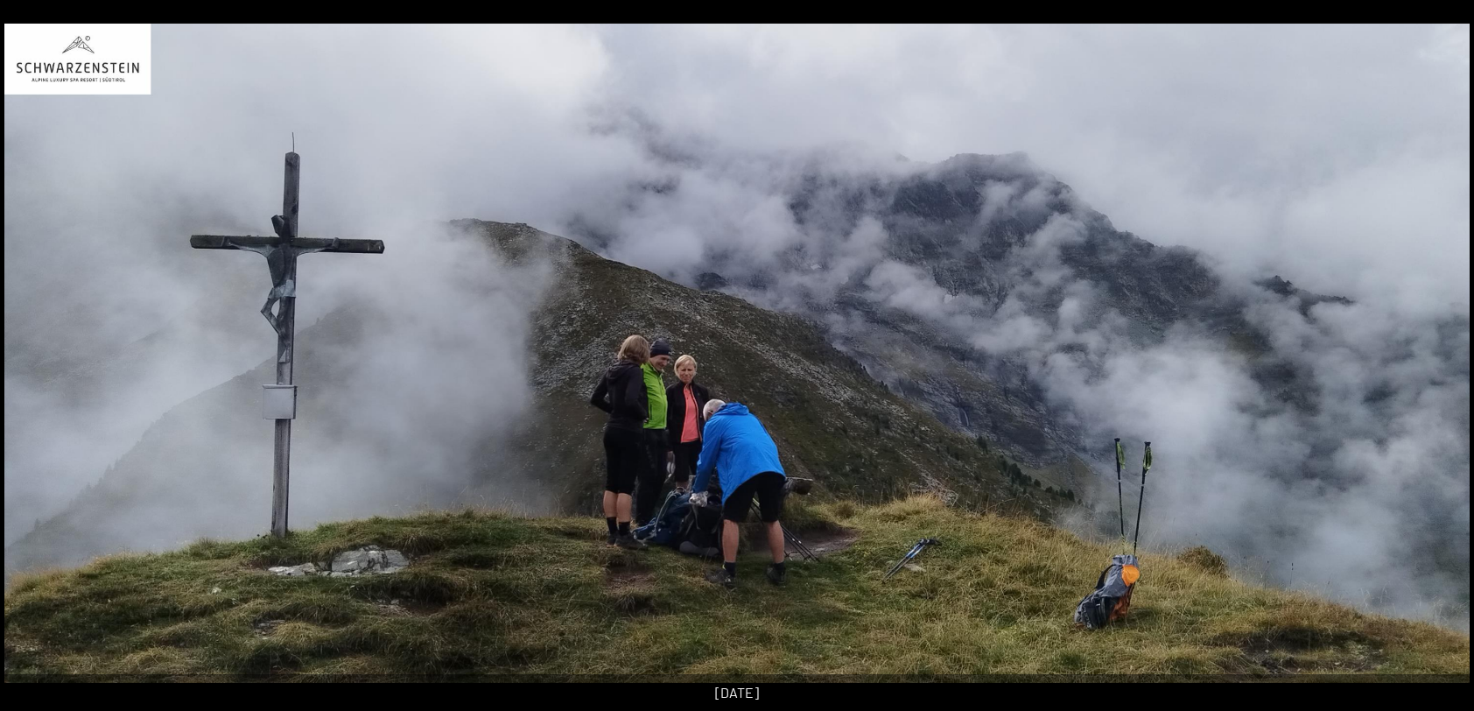
click at [1439, 362] on button "Next slide" at bounding box center [1447, 364] width 37 height 34
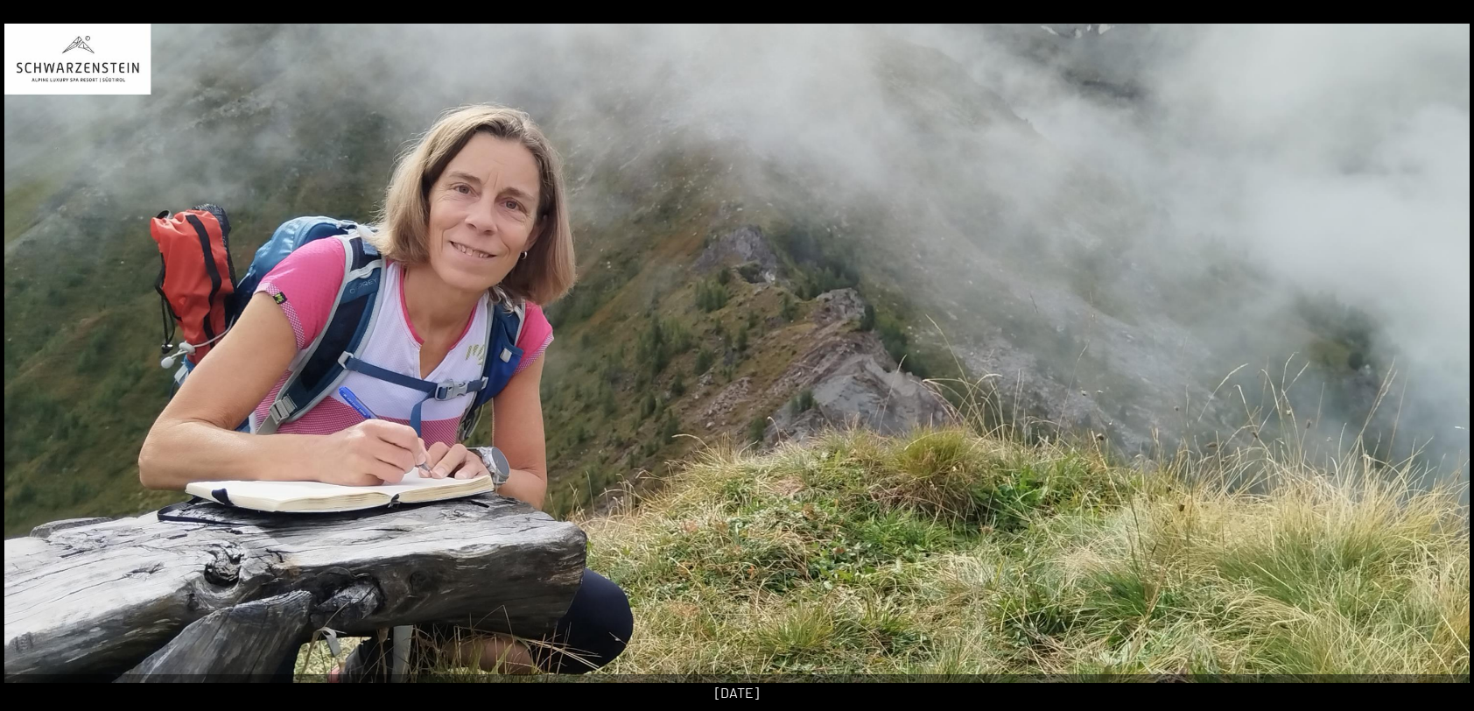
click at [1439, 362] on button "Next slide" at bounding box center [1447, 364] width 37 height 34
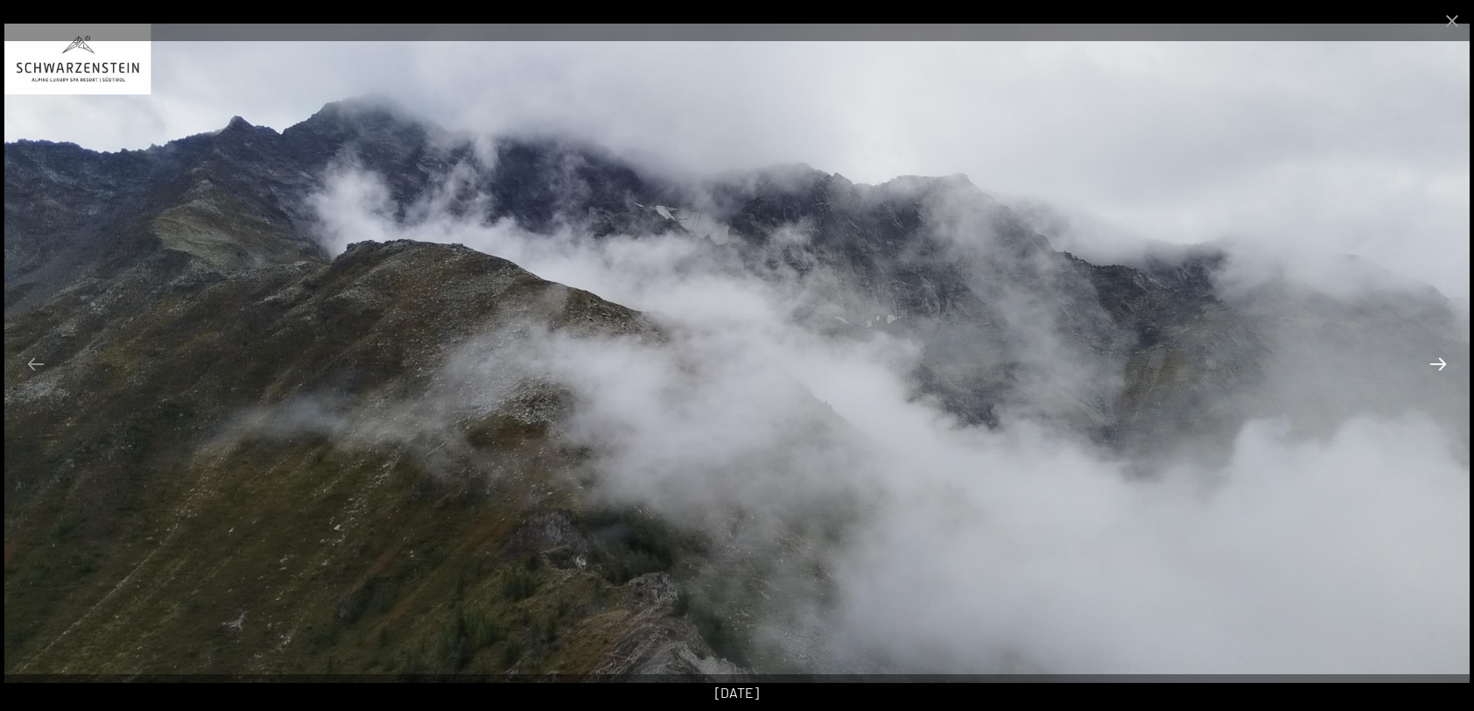
click at [1439, 362] on button "Next slide" at bounding box center [1438, 364] width 37 height 34
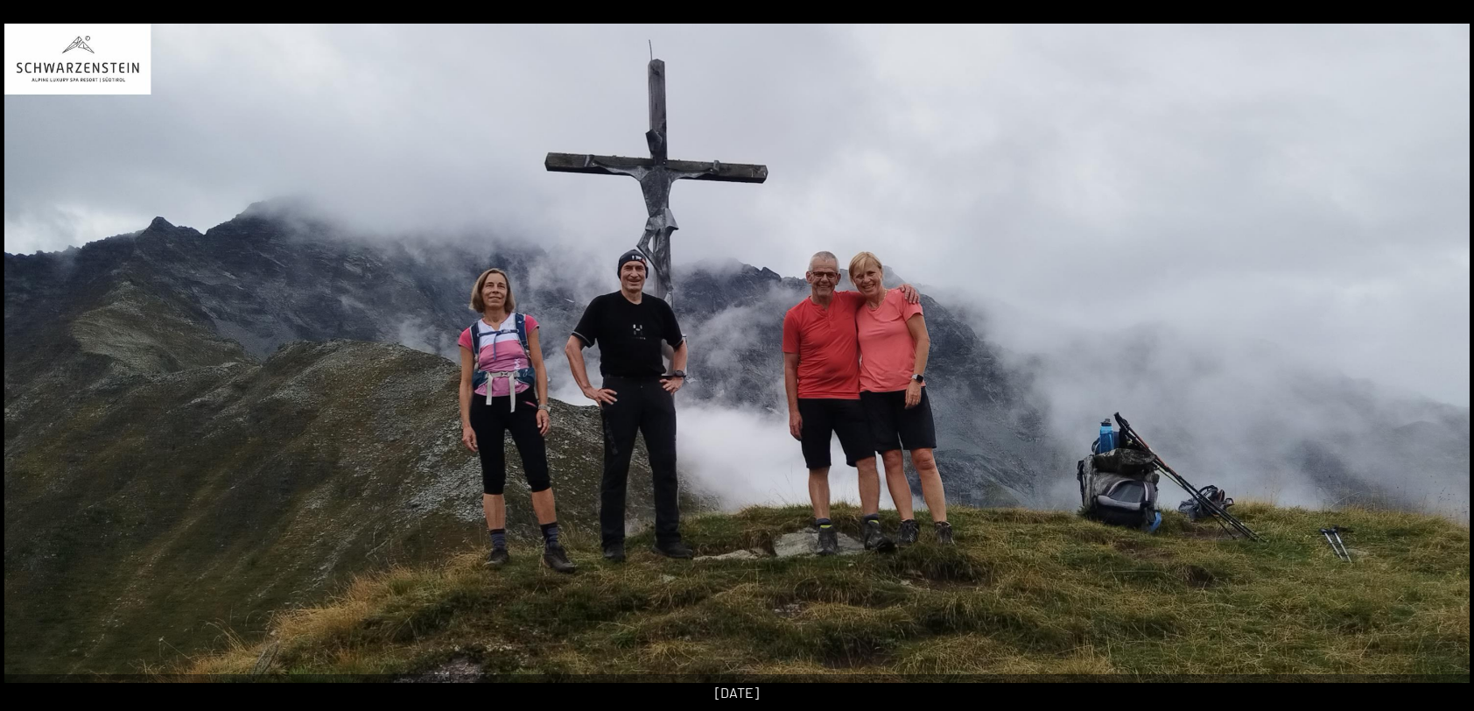
click at [1439, 362] on button "Next slide" at bounding box center [1447, 364] width 37 height 34
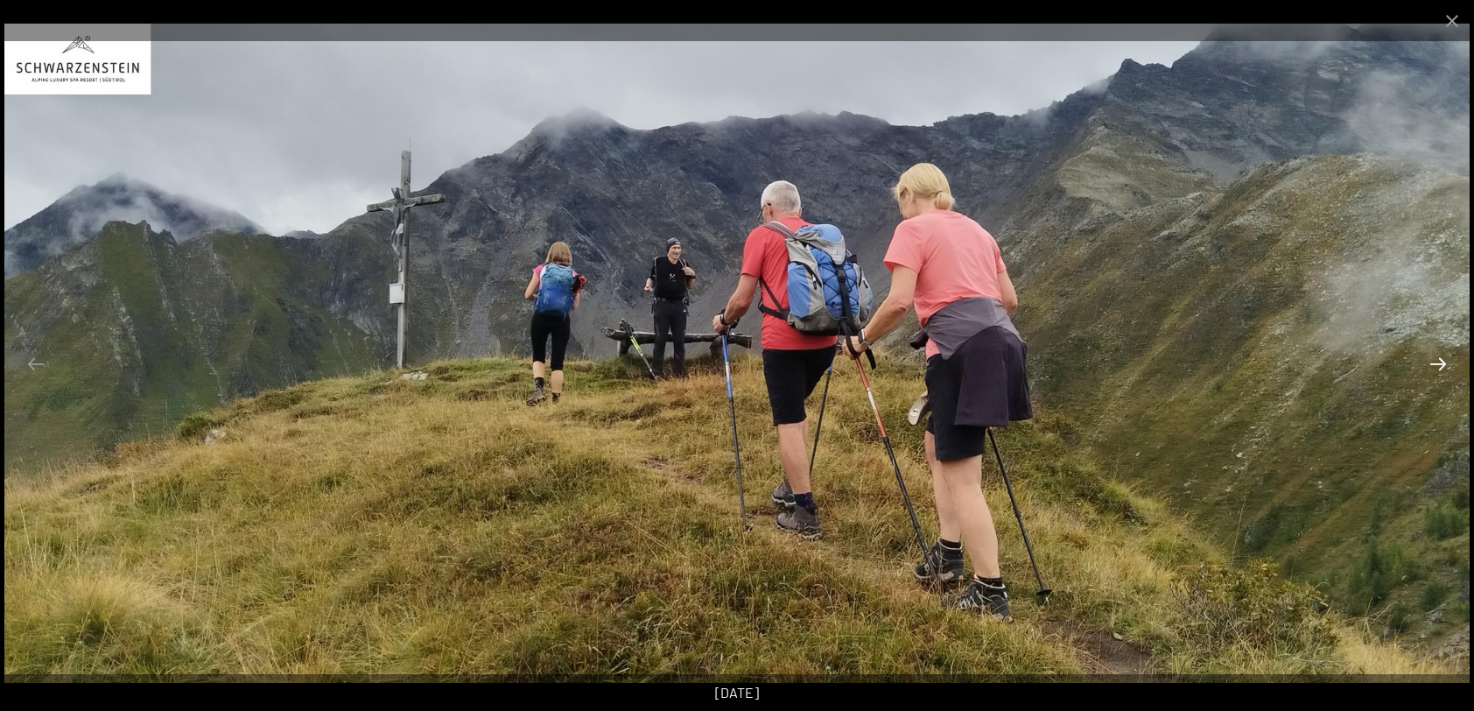
click at [1439, 362] on button "Next slide" at bounding box center [1438, 364] width 37 height 34
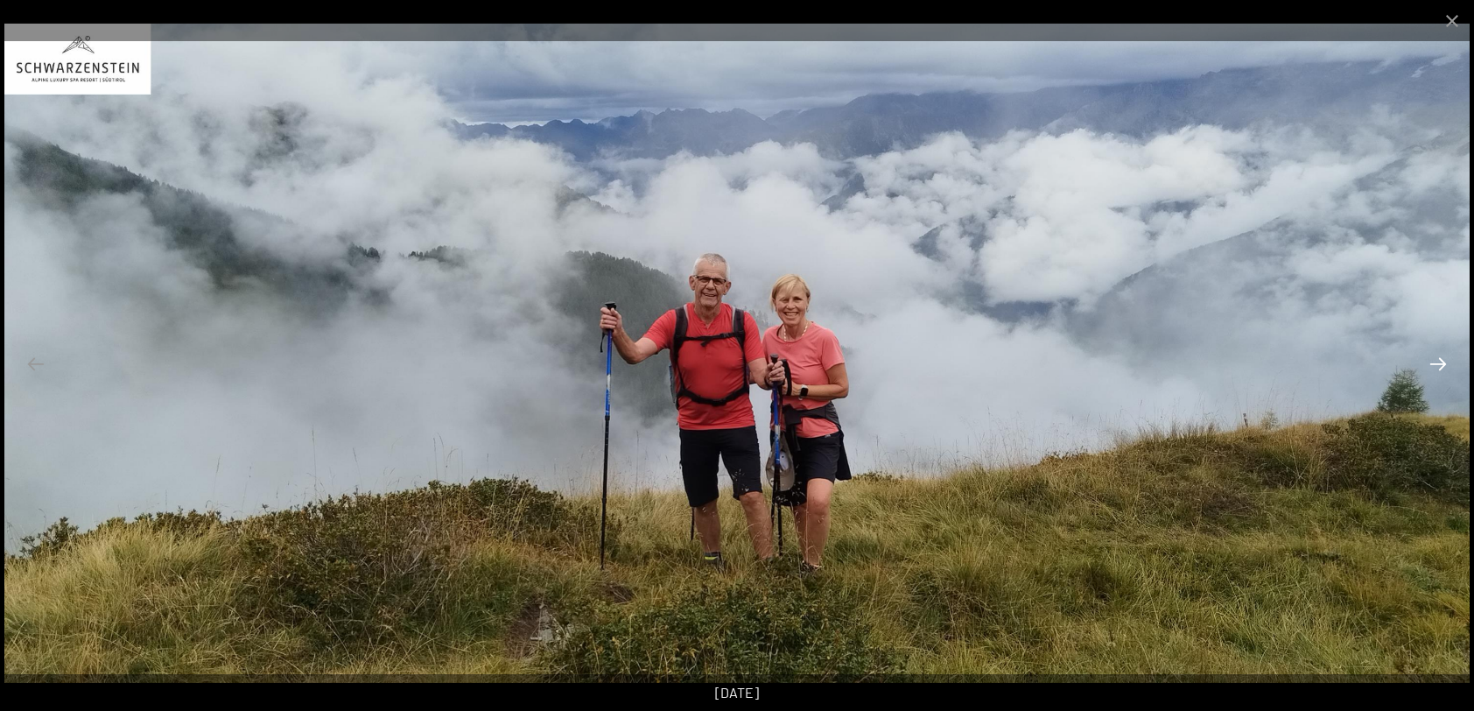
click at [1439, 362] on button "Next slide" at bounding box center [1438, 364] width 37 height 34
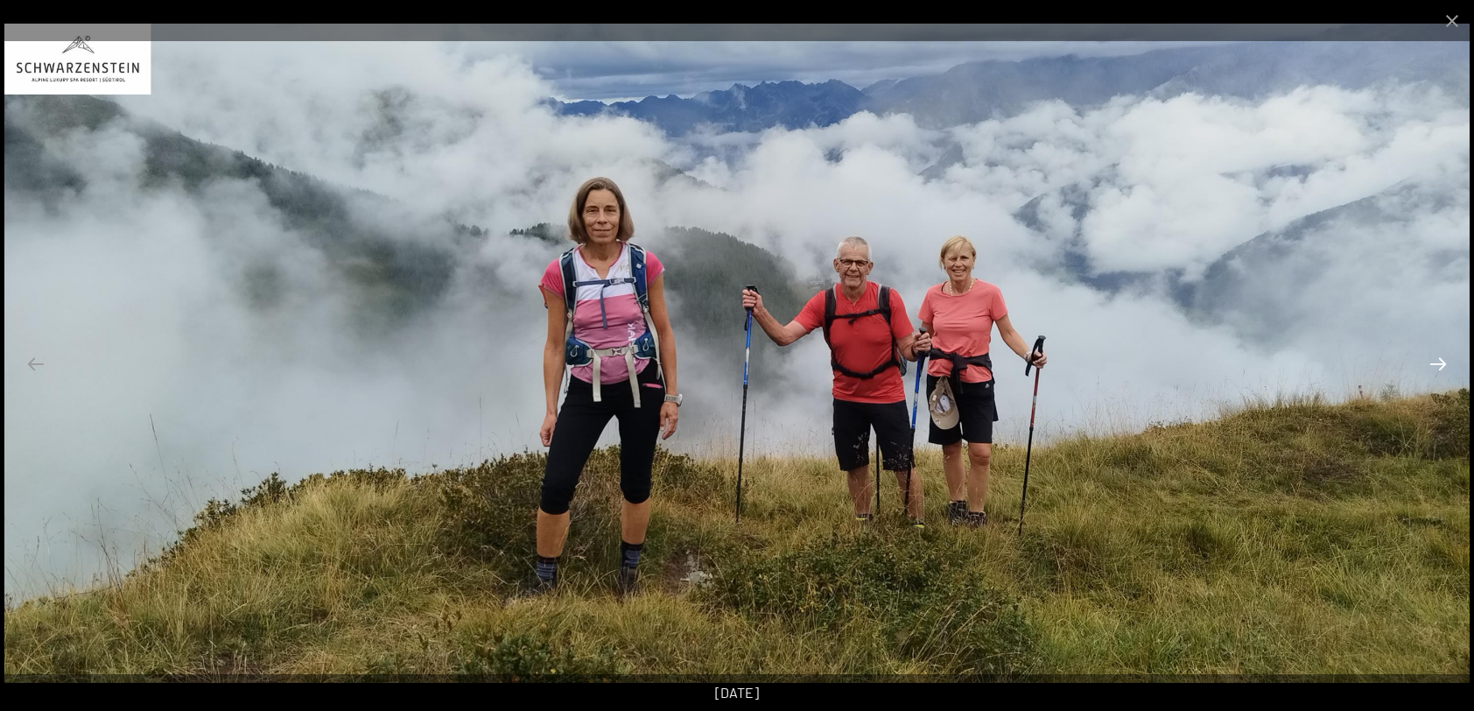
click at [1439, 362] on button "Next slide" at bounding box center [1438, 364] width 37 height 34
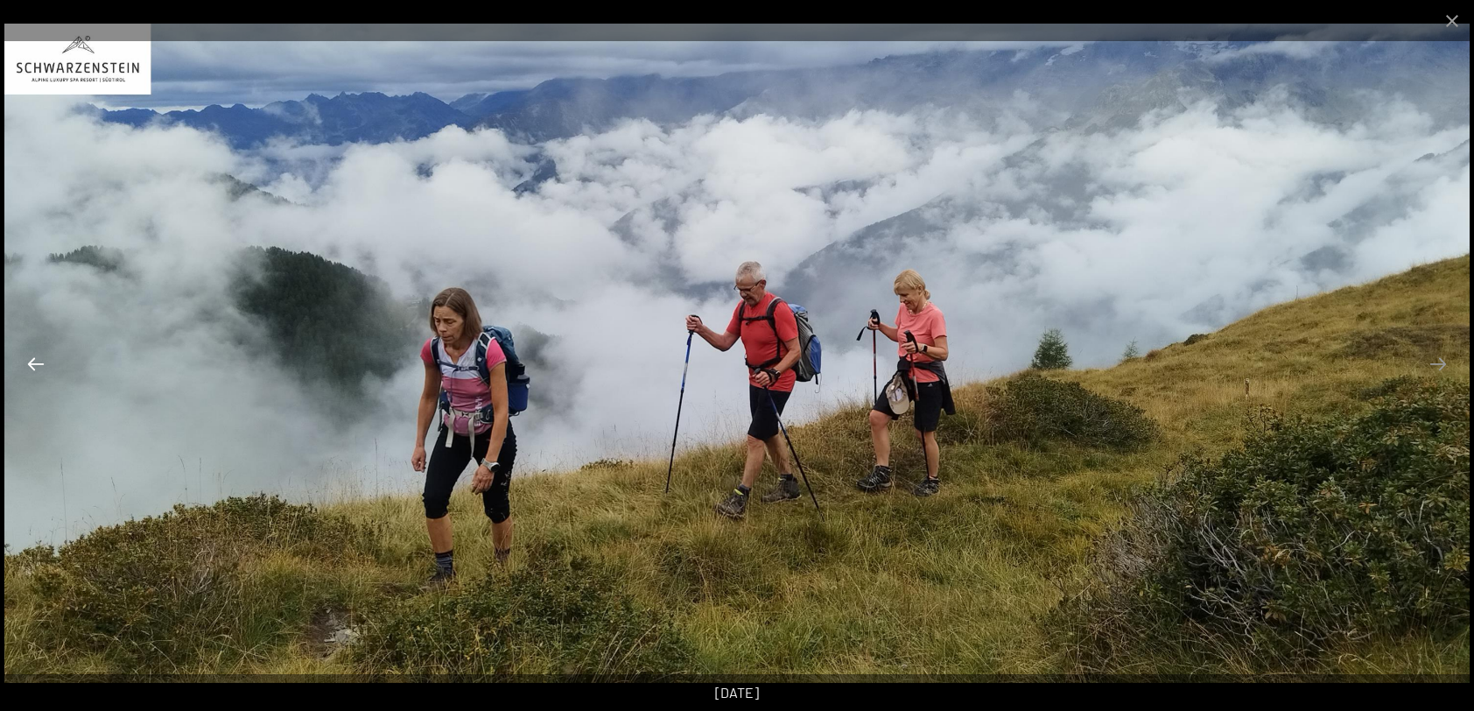
click at [36, 364] on button "Previous slide" at bounding box center [36, 364] width 37 height 34
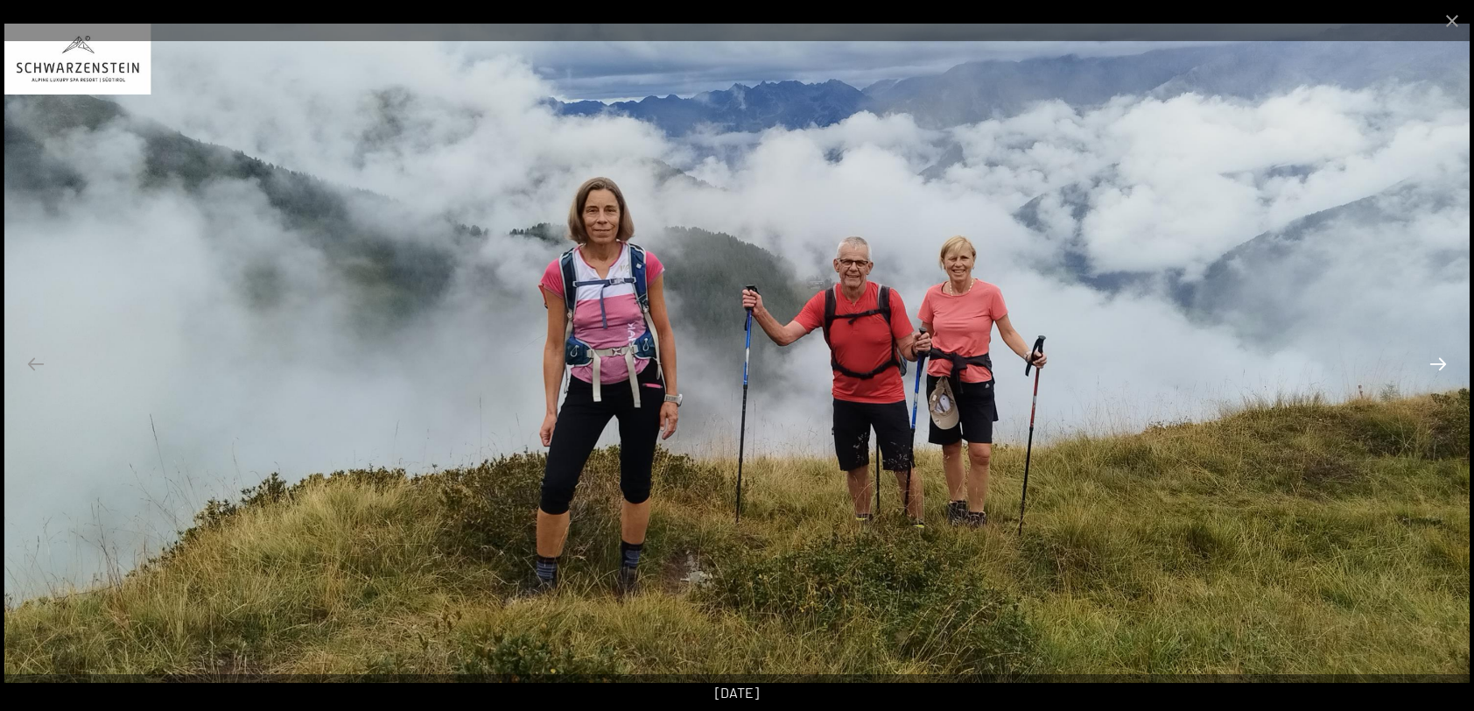
click at [1441, 366] on button "Next slide" at bounding box center [1438, 364] width 37 height 34
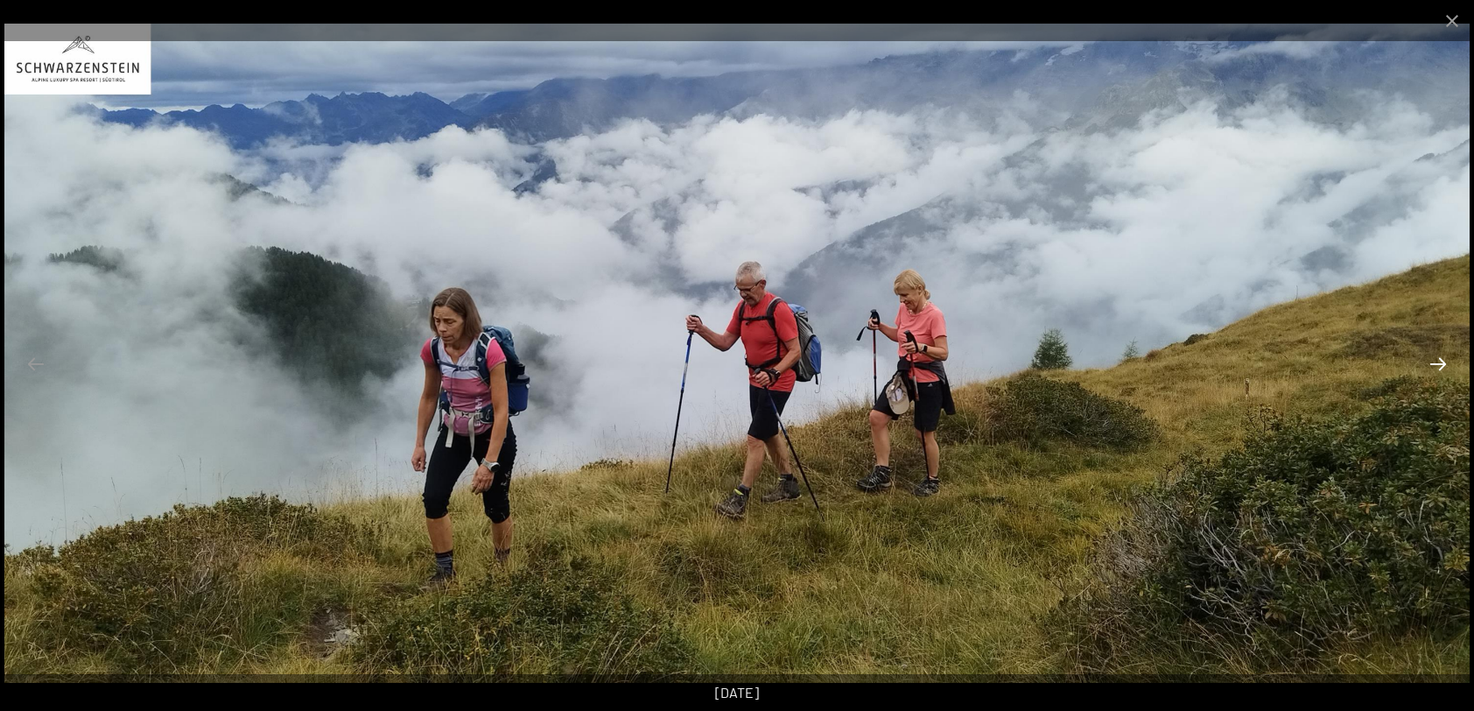
click at [1441, 366] on button "Next slide" at bounding box center [1438, 364] width 37 height 34
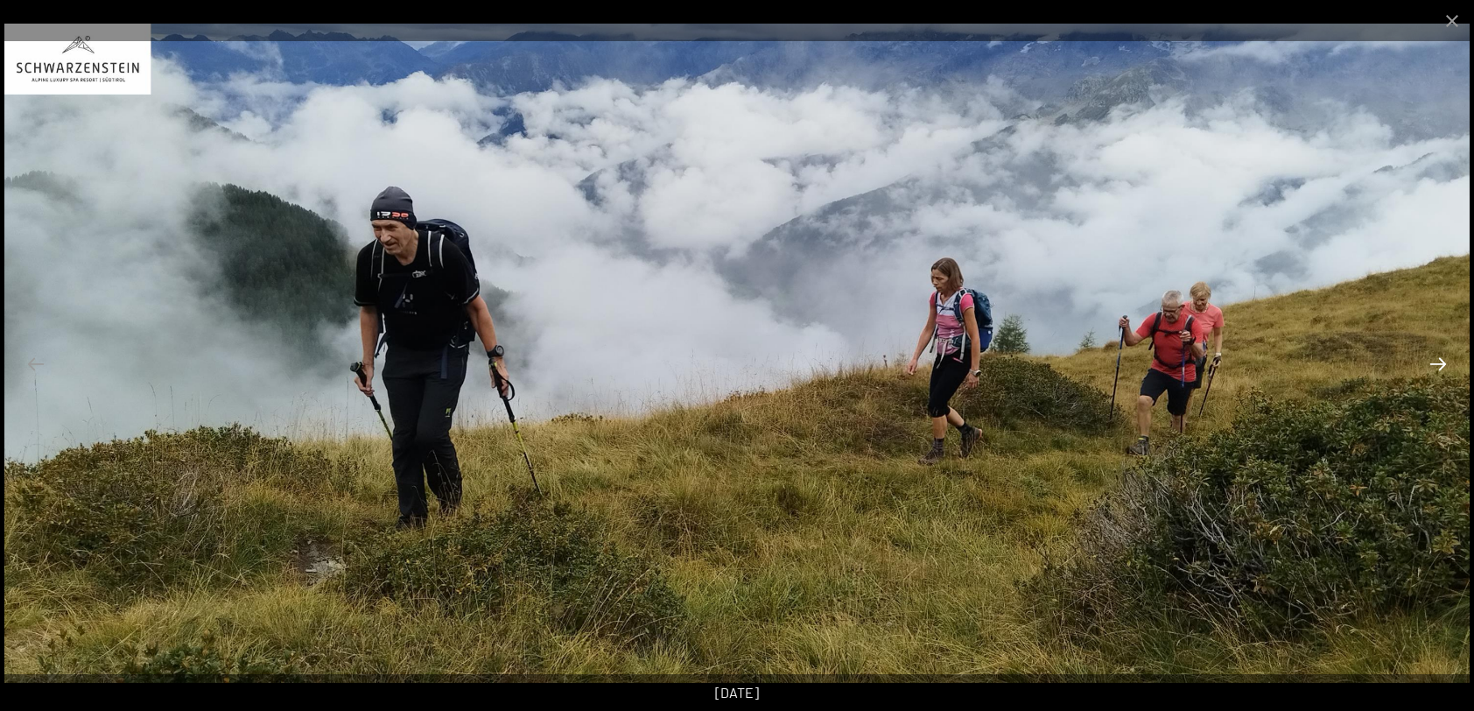
click at [1441, 366] on button "Next slide" at bounding box center [1438, 364] width 37 height 34
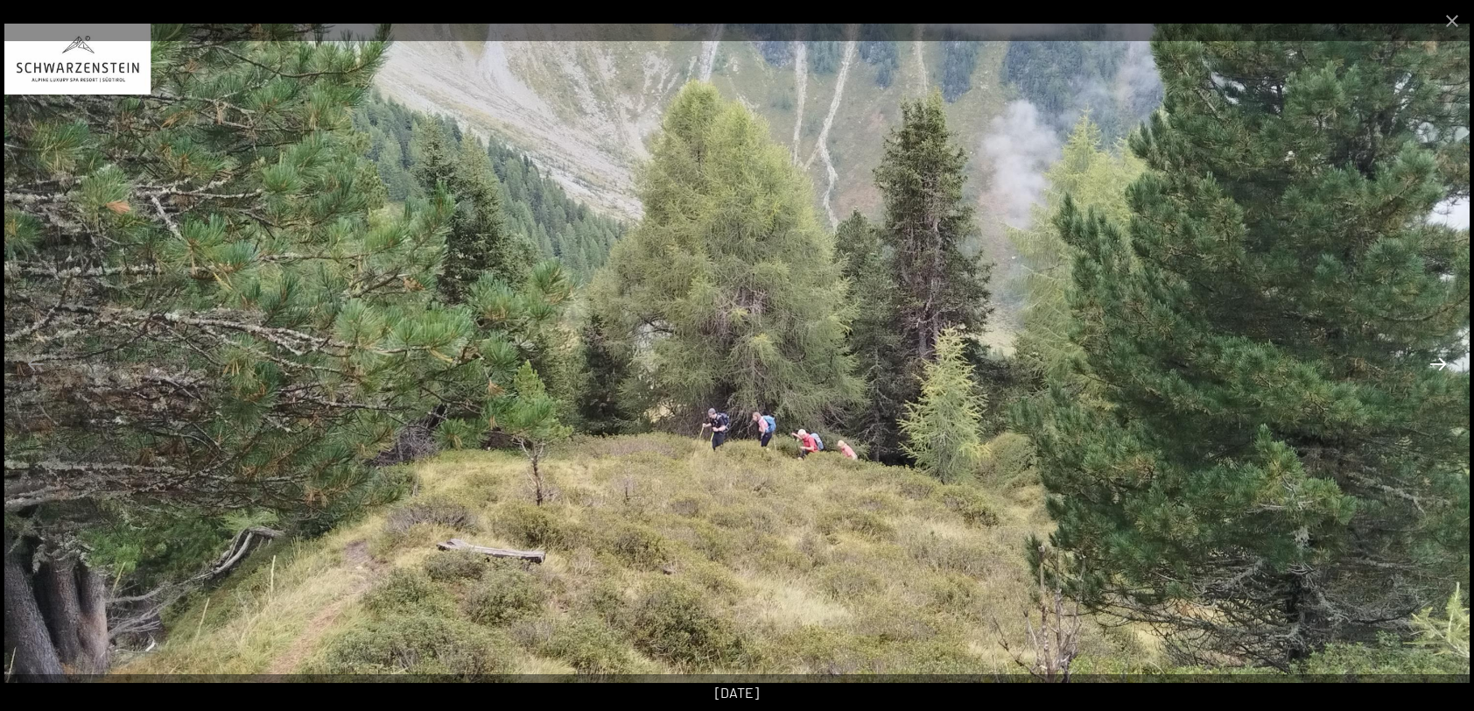
click at [1441, 366] on button "Next slide" at bounding box center [1438, 364] width 37 height 34
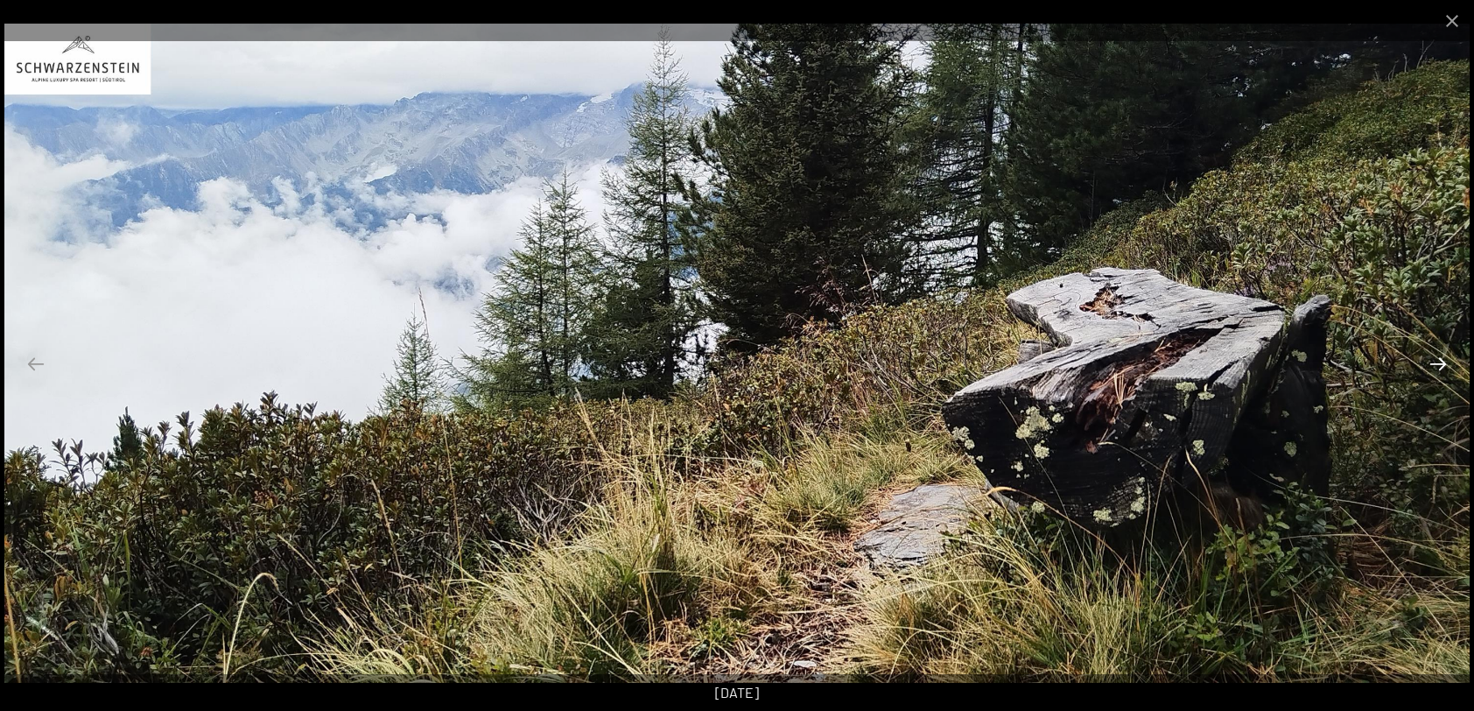
click at [1441, 366] on button "Next slide" at bounding box center [1438, 364] width 37 height 34
